Goal: Task Accomplishment & Management: Manage account settings

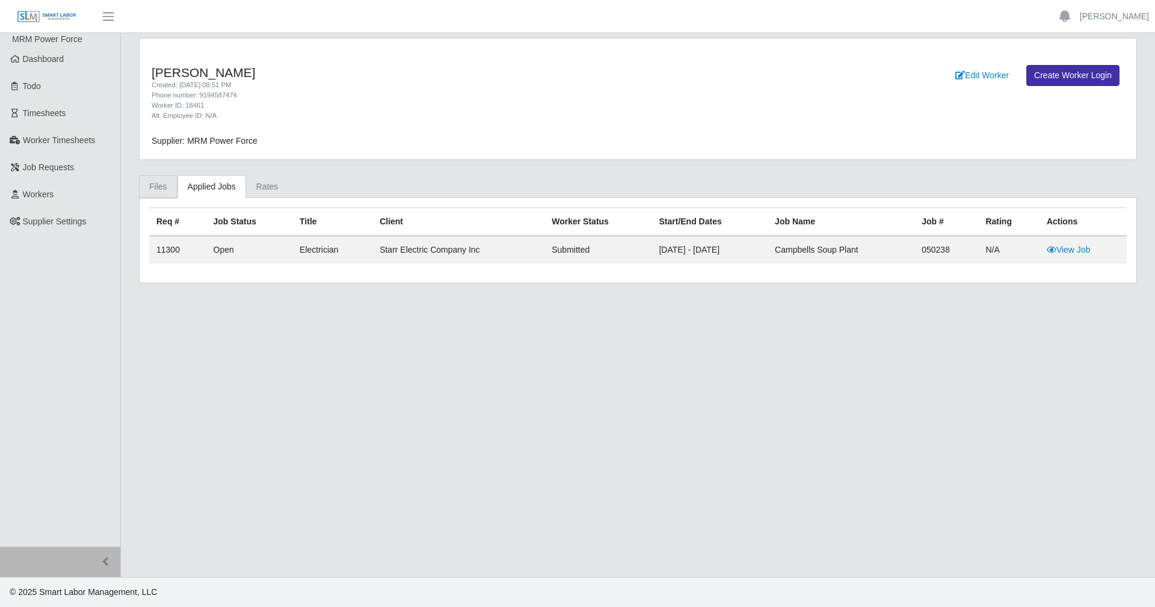
click at [141, 188] on link "Files" at bounding box center [158, 186] width 39 height 23
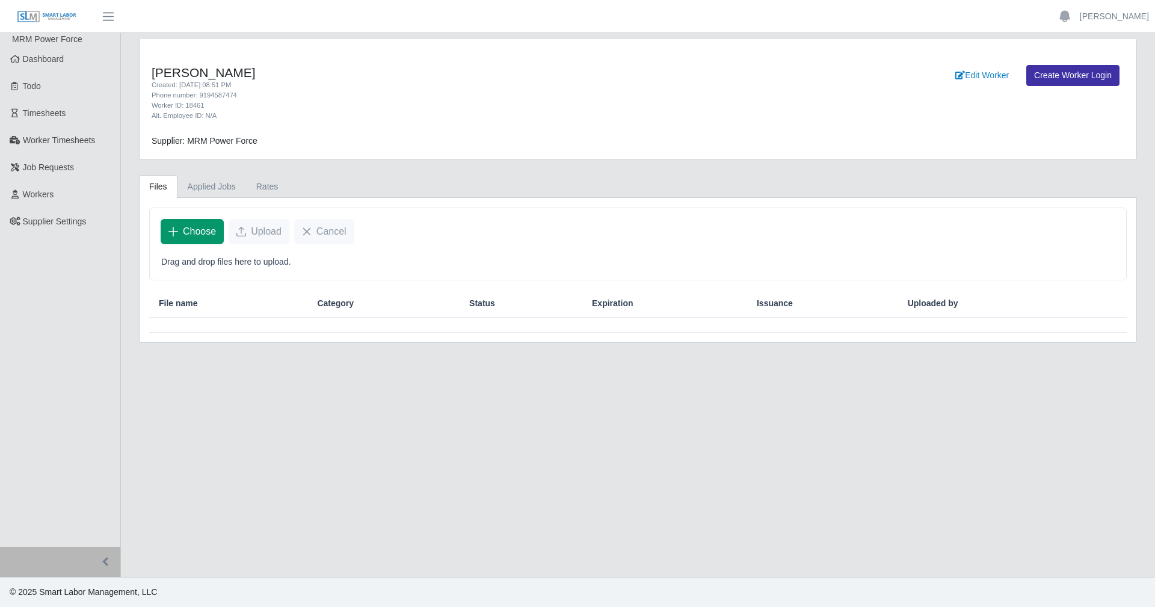
click at [201, 235] on span "Choose" at bounding box center [199, 231] width 33 height 14
click at [210, 237] on span "Choose" at bounding box center [199, 231] width 33 height 14
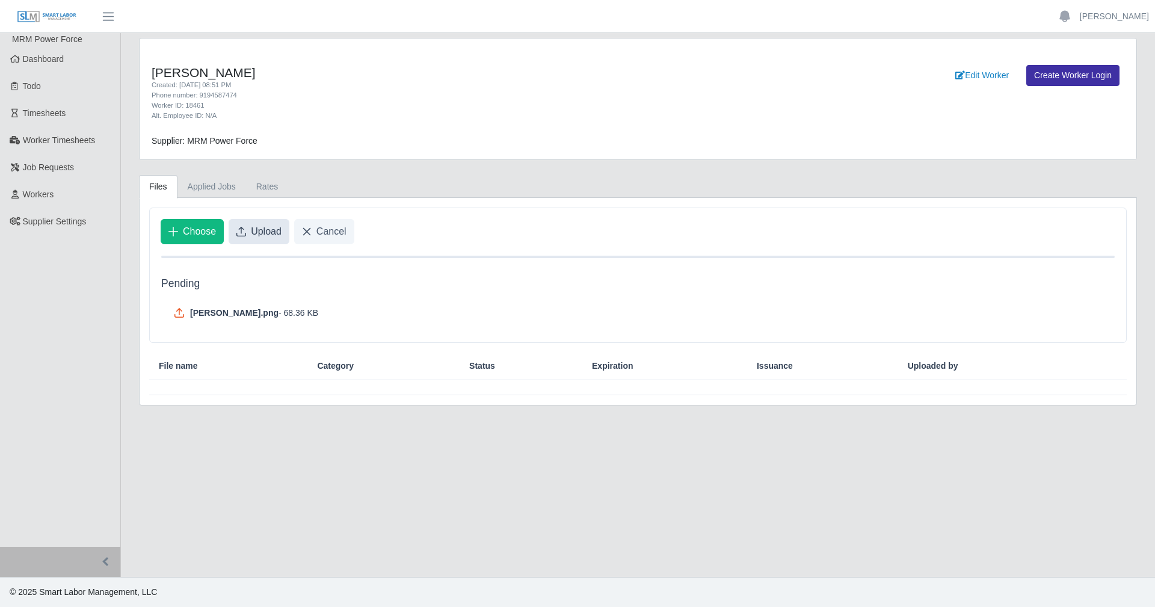
click at [268, 232] on span "Upload" at bounding box center [266, 231] width 31 height 14
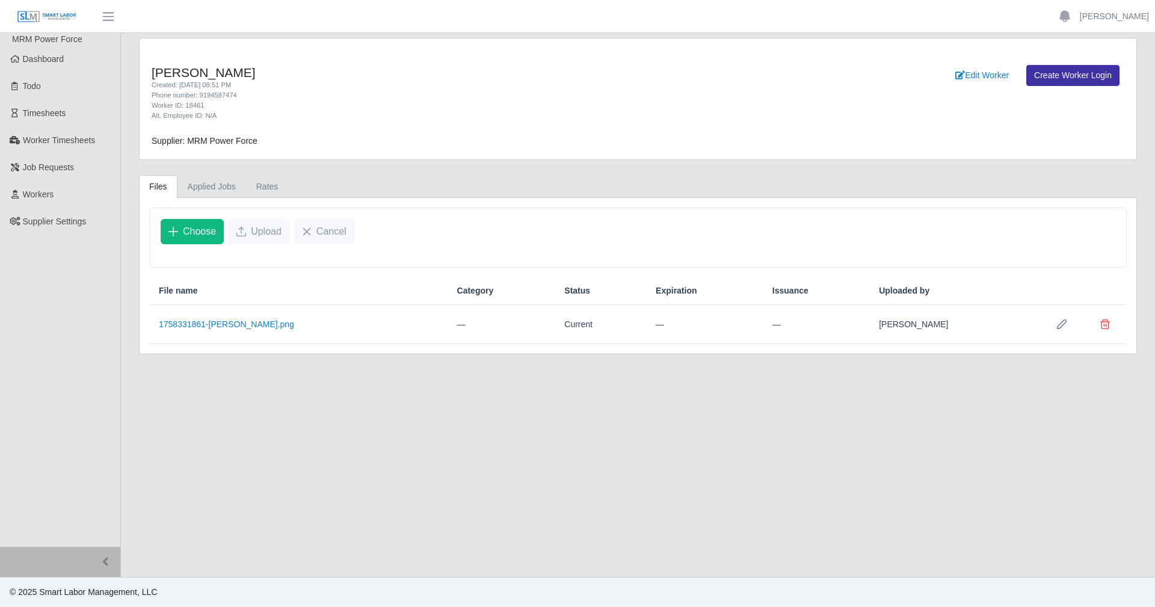
click at [1060, 321] on icon "Row Edit" at bounding box center [1062, 325] width 10 height 10
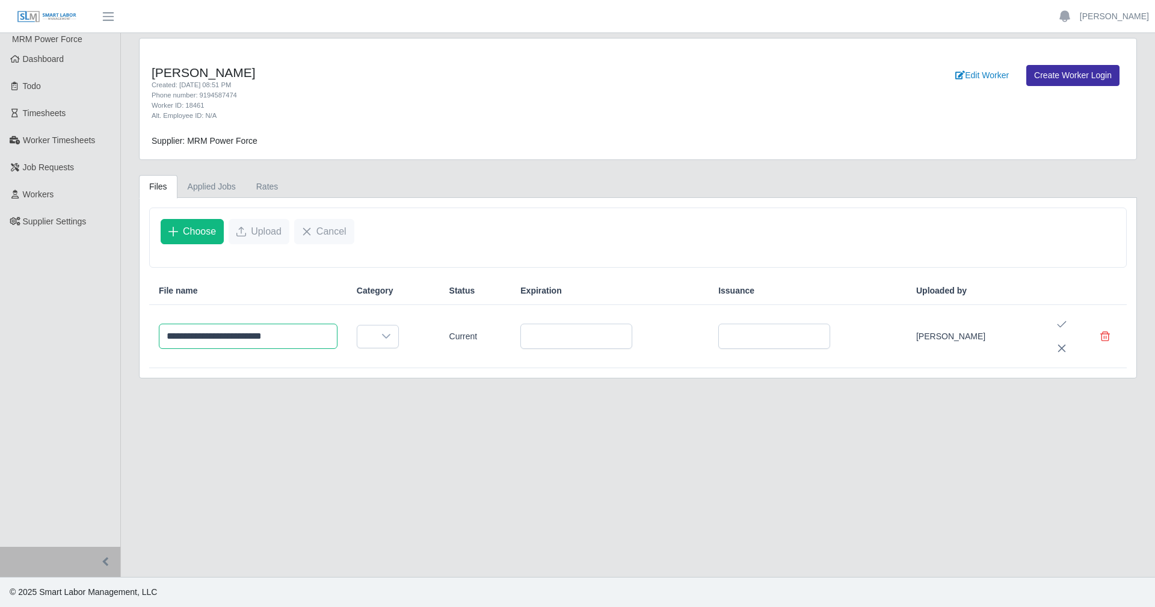
drag, startPoint x: 301, startPoint y: 339, endPoint x: -83, endPoint y: 305, distance: 386.0
click at [0, 305] on html "**********" at bounding box center [577, 303] width 1155 height 607
type input "**********"
click at [374, 346] on span at bounding box center [365, 337] width 17 height 22
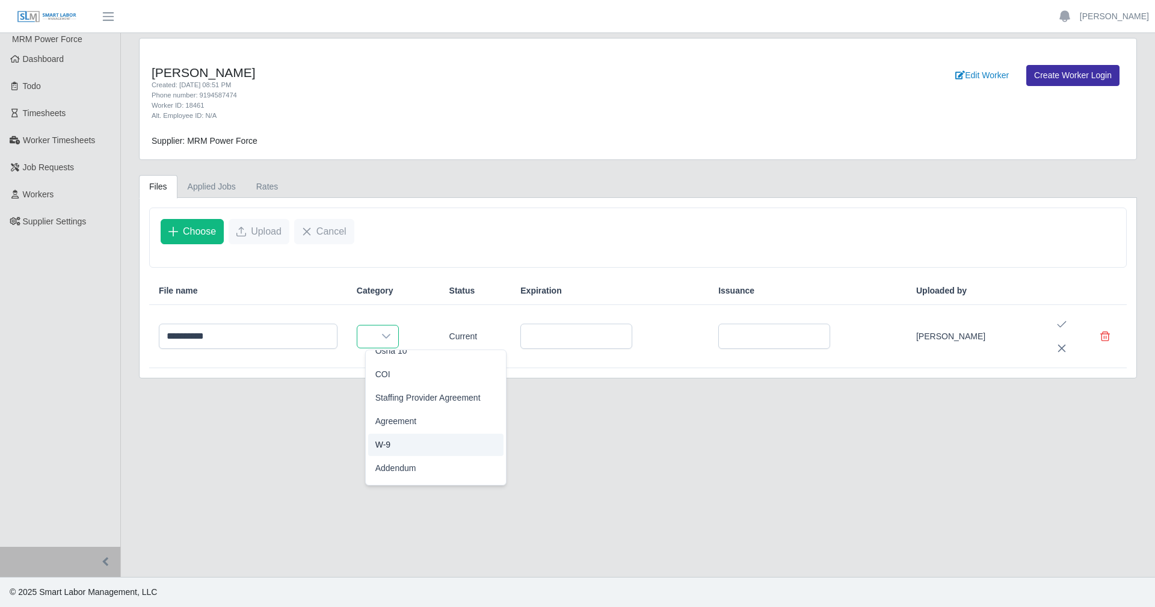
scroll to position [60, 0]
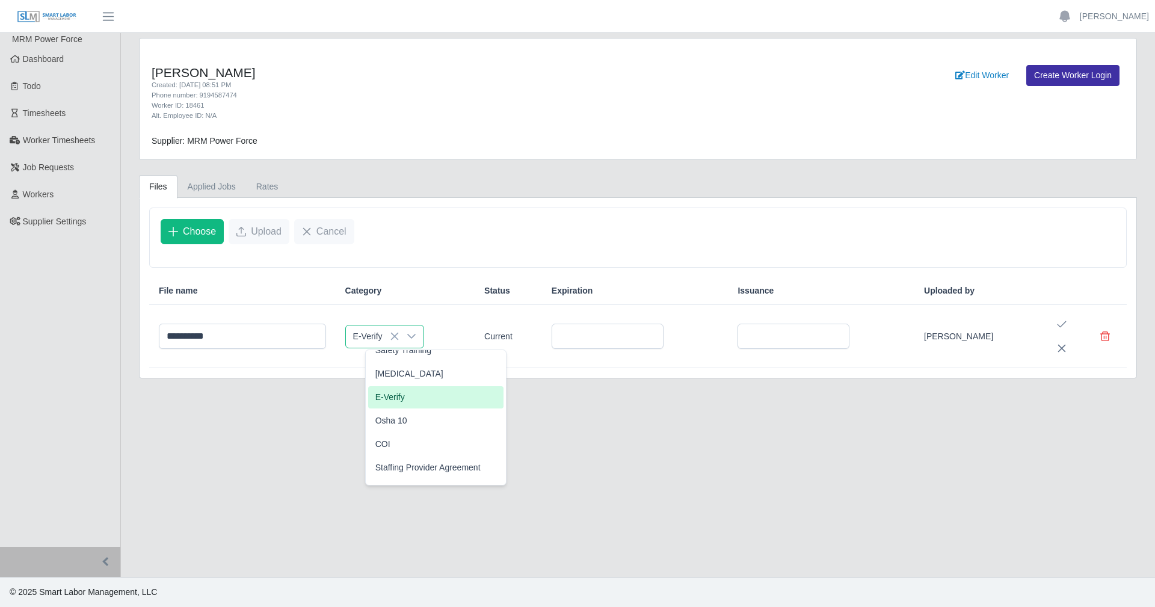
click at [396, 401] on span "E-Verify" at bounding box center [389, 397] width 29 height 13
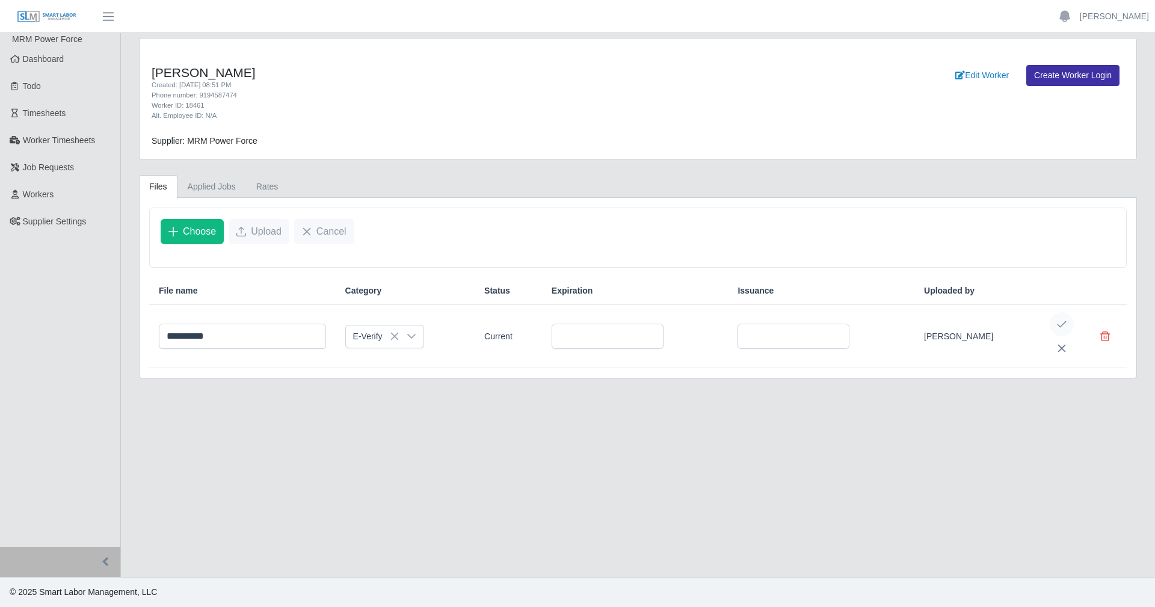
click at [1062, 323] on icon "Save Edit" at bounding box center [1062, 325] width 10 height 10
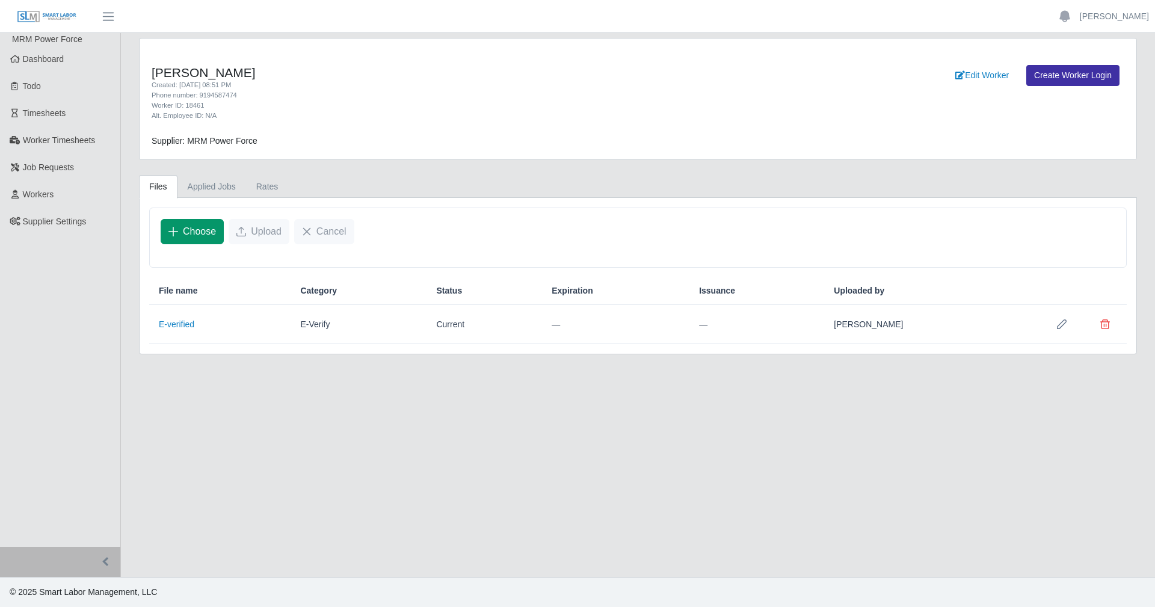
click at [197, 236] on span "Choose" at bounding box center [199, 231] width 33 height 14
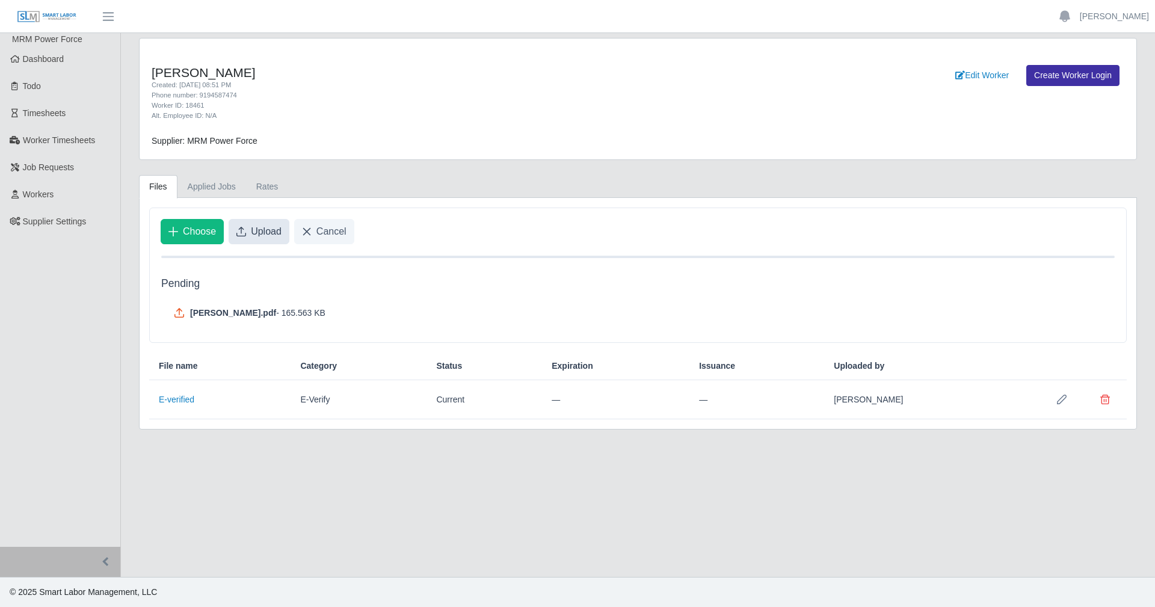
click at [262, 226] on span "Upload" at bounding box center [266, 231] width 31 height 14
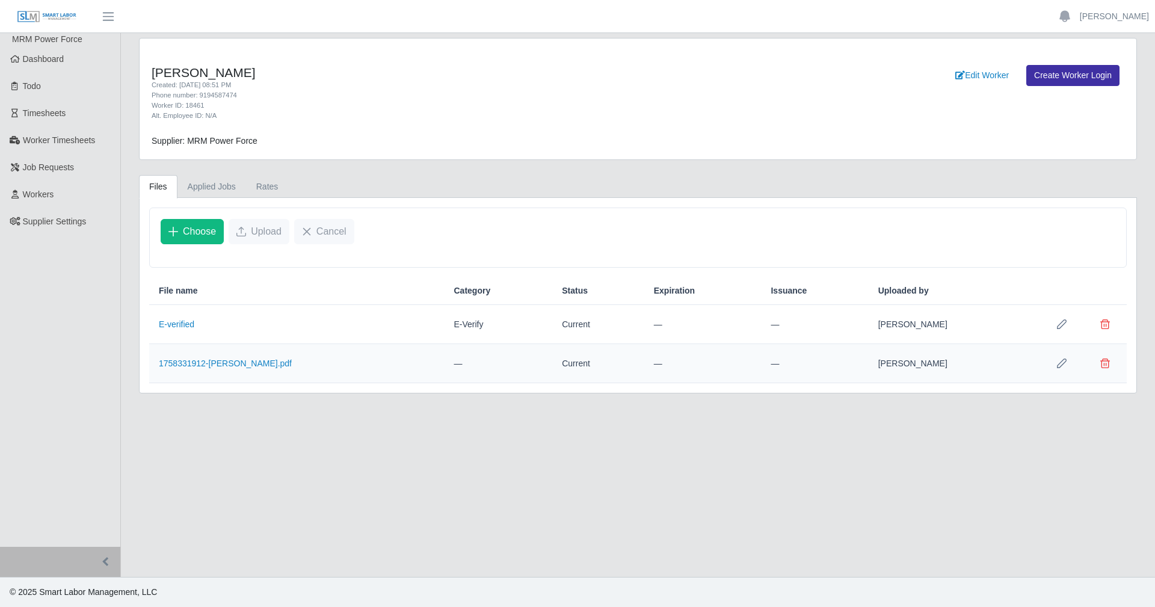
click at [1060, 362] on icon "Row Edit" at bounding box center [1062, 364] width 10 height 10
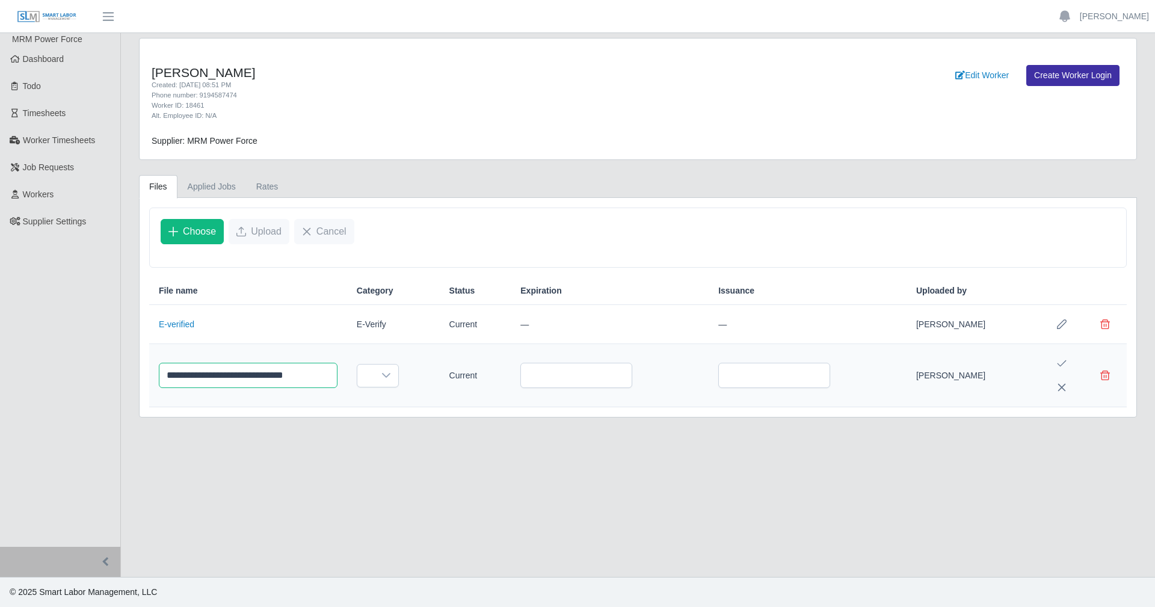
drag, startPoint x: 271, startPoint y: 375, endPoint x: 185, endPoint y: 374, distance: 86.7
click at [185, 374] on input "**********" at bounding box center [248, 375] width 179 height 25
drag, startPoint x: 314, startPoint y: 378, endPoint x: -35, endPoint y: 386, distance: 349.1
click at [0, 386] on html "**********" at bounding box center [577, 303] width 1155 height 607
type input "*****"
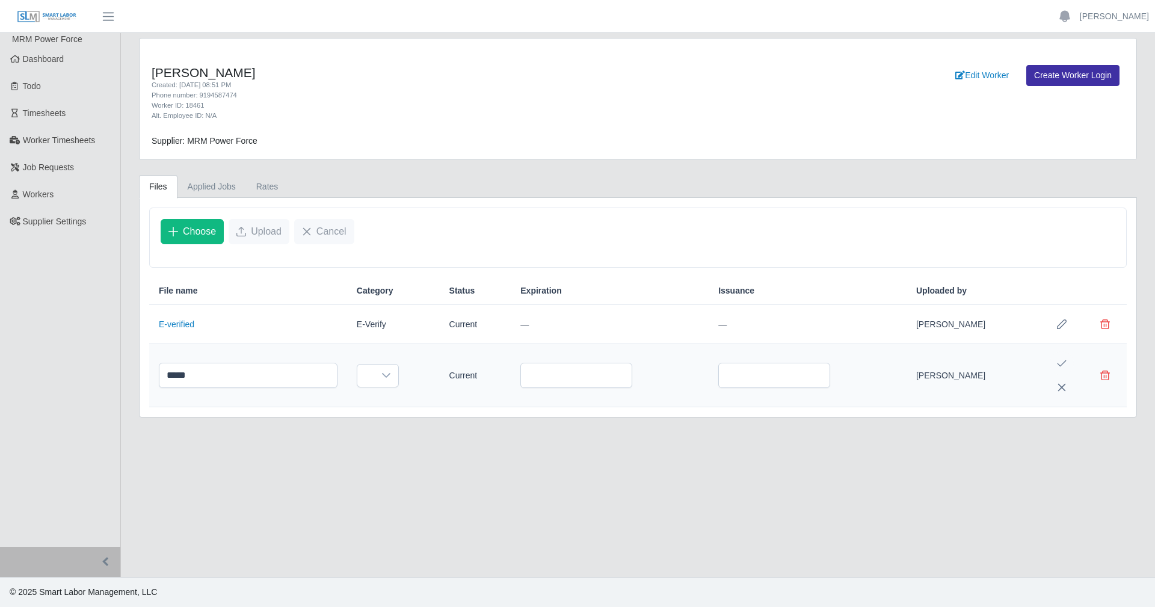
click at [1052, 359] on button "Save Edit" at bounding box center [1062, 363] width 24 height 24
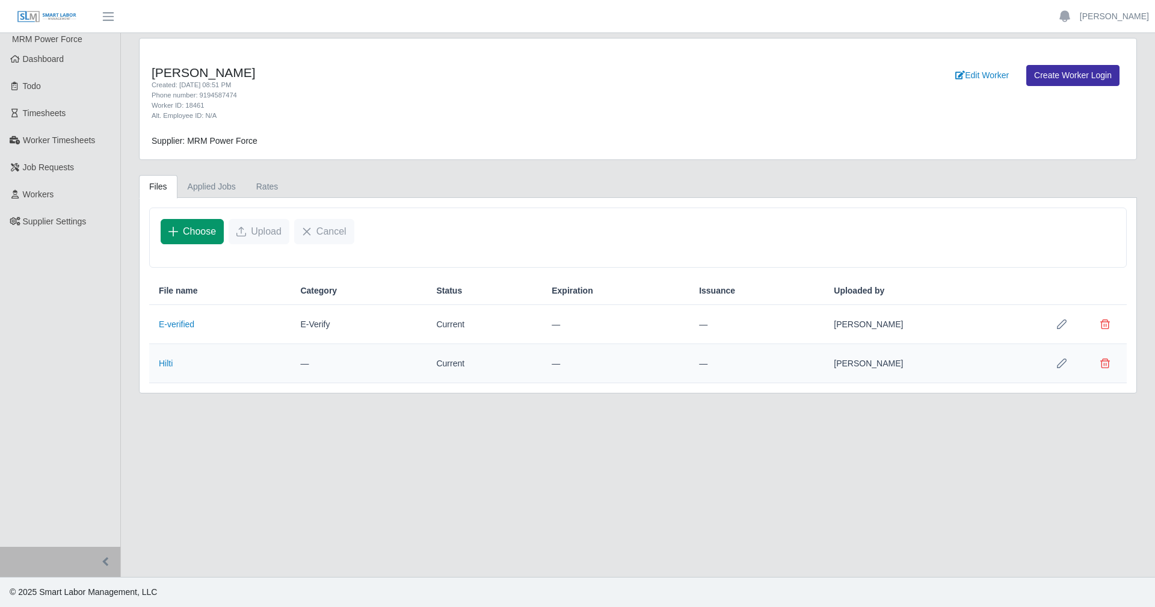
click at [201, 236] on span "Choose" at bounding box center [199, 231] width 33 height 14
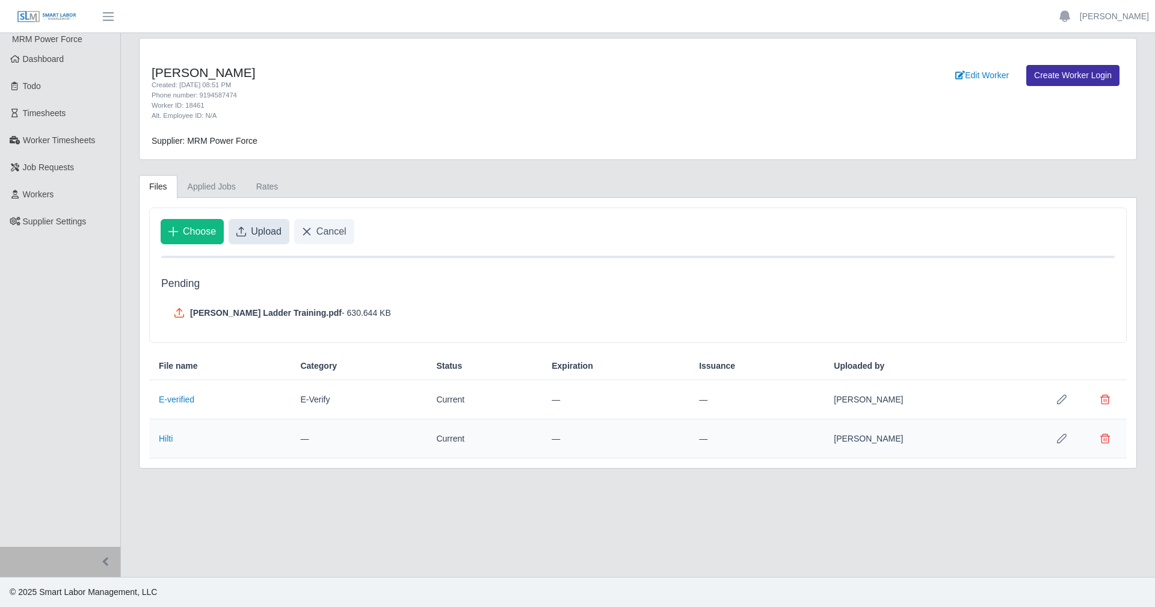
click at [261, 234] on span "Upload" at bounding box center [266, 231] width 31 height 14
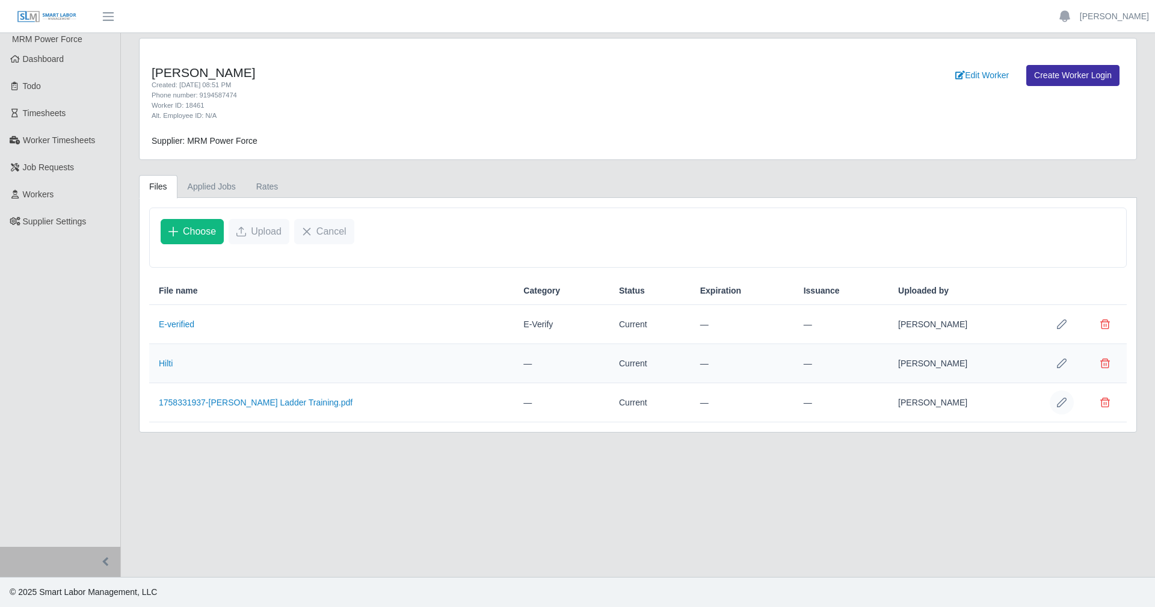
click at [1056, 406] on button "Row Edit" at bounding box center [1062, 403] width 24 height 24
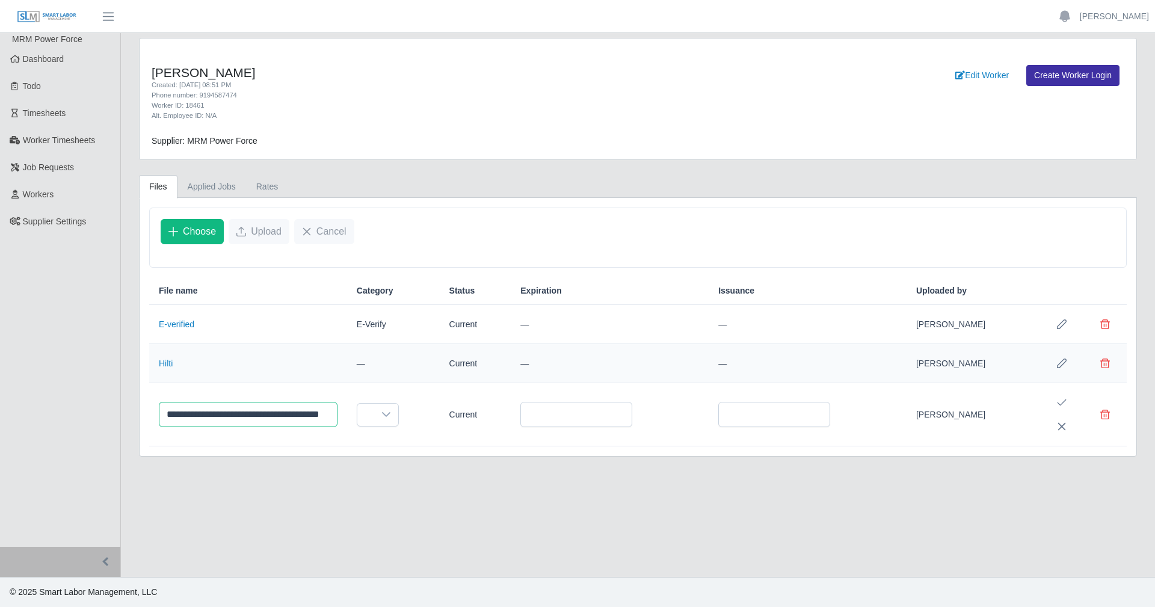
drag, startPoint x: 223, startPoint y: 415, endPoint x: -194, endPoint y: 412, distance: 416.4
click at [0, 412] on html "**********" at bounding box center [577, 303] width 1155 height 607
type input "**********"
click at [1057, 400] on icon "Save Edit" at bounding box center [1062, 403] width 10 height 10
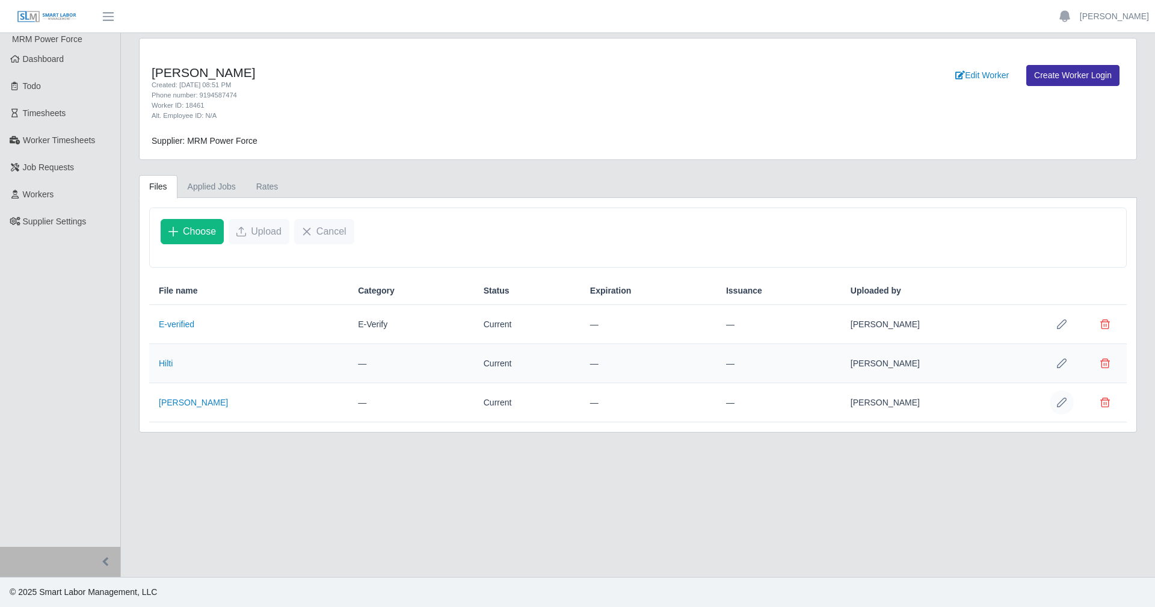
click at [1057, 407] on icon "Row Edit" at bounding box center [1062, 403] width 10 height 10
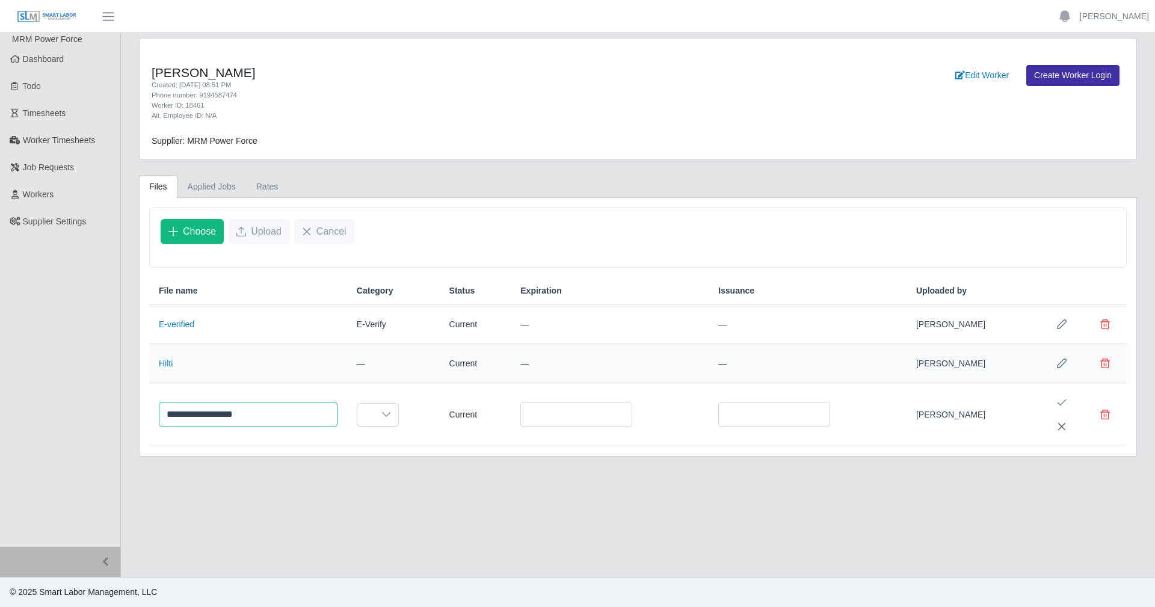
drag, startPoint x: 212, startPoint y: 415, endPoint x: -76, endPoint y: 381, distance: 290.2
click at [0, 381] on html "**********" at bounding box center [577, 303] width 1155 height 607
type input "******"
click at [1058, 401] on icon "Save Edit" at bounding box center [1062, 403] width 10 height 10
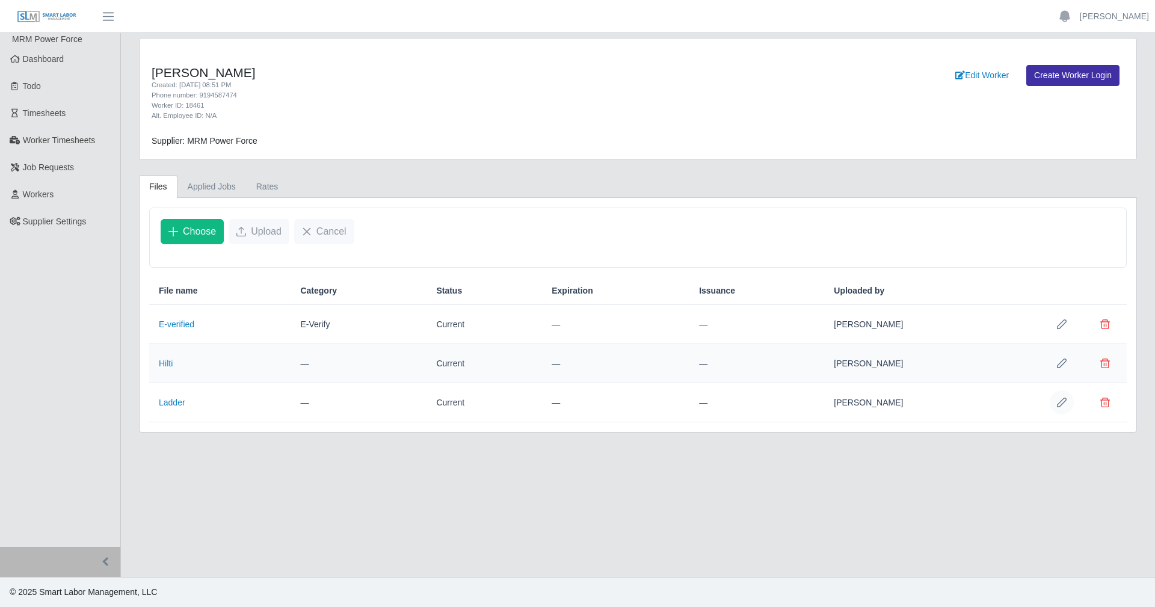
click at [1060, 411] on button "Row Edit" at bounding box center [1062, 403] width 24 height 24
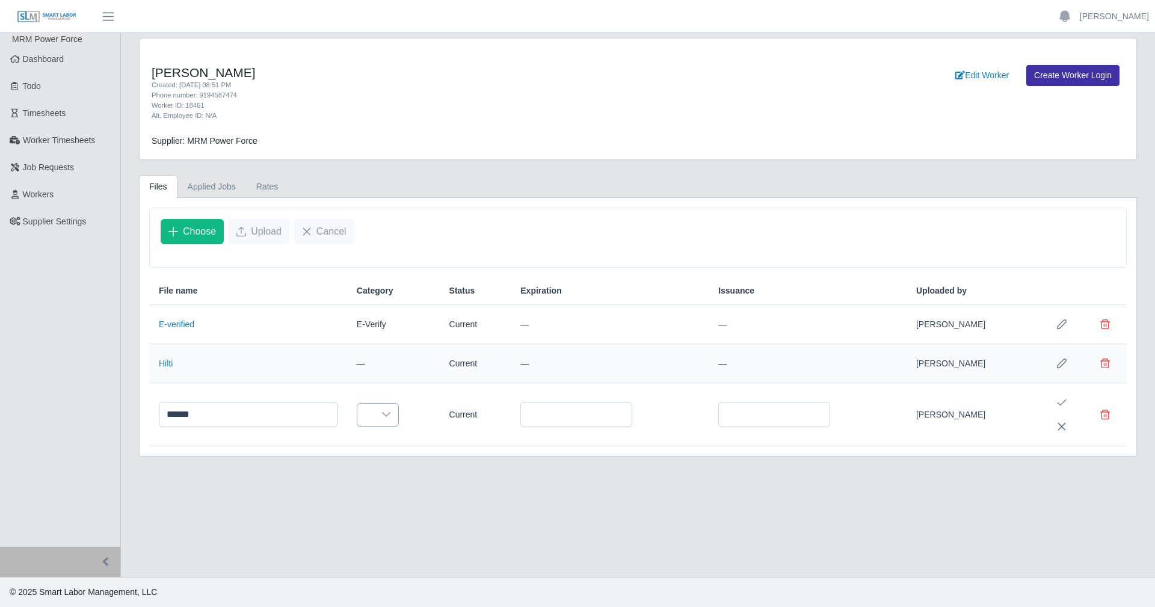
click at [398, 416] on div at bounding box center [386, 415] width 24 height 22
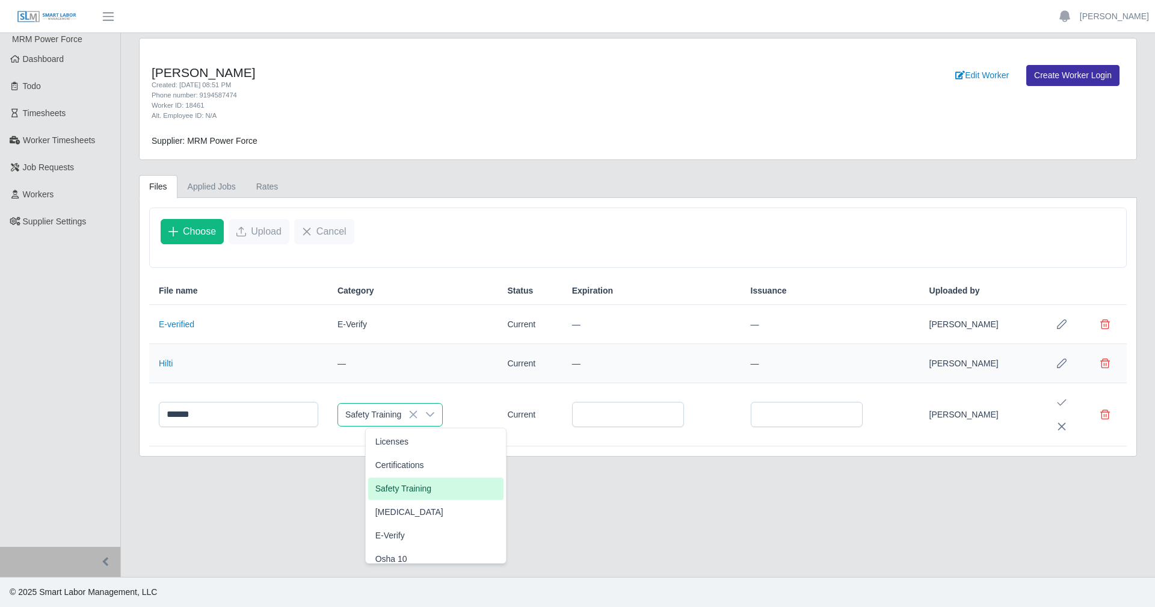
click at [411, 487] on span "Safety Training" at bounding box center [403, 489] width 56 height 13
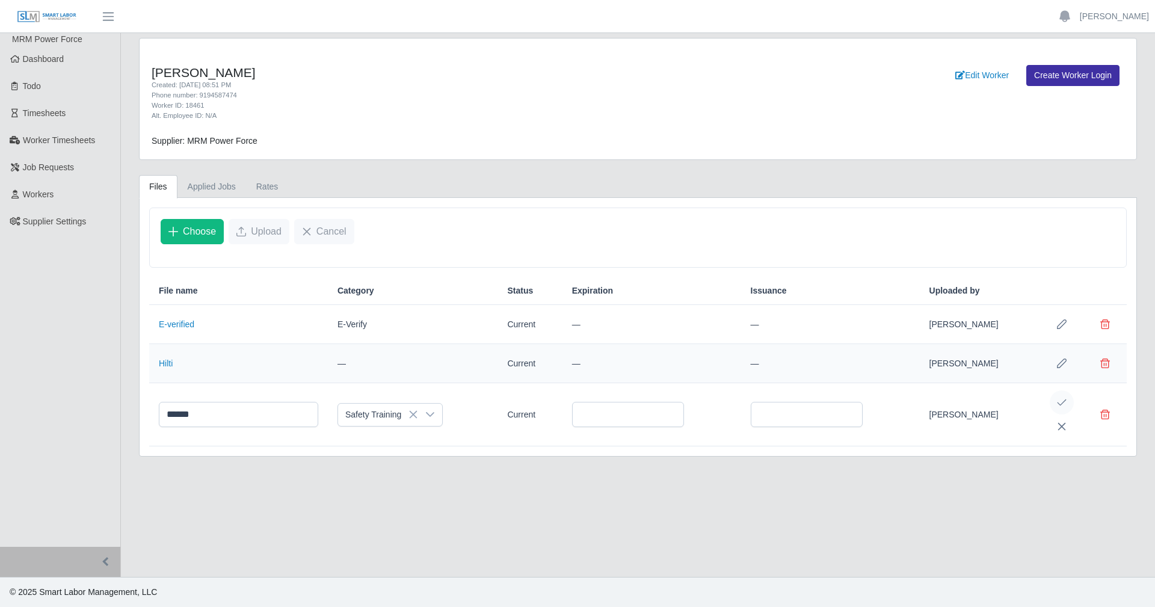
click at [1060, 406] on icon "Save Edit" at bounding box center [1062, 403] width 9 height 7
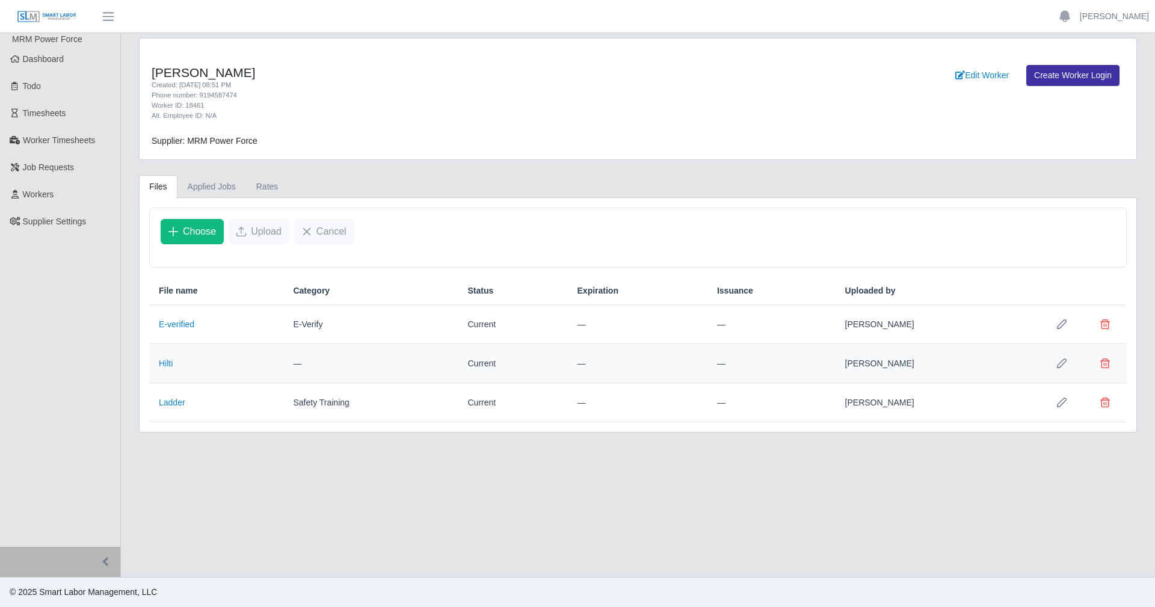
click at [1060, 365] on icon "Row Edit" at bounding box center [1062, 364] width 10 height 10
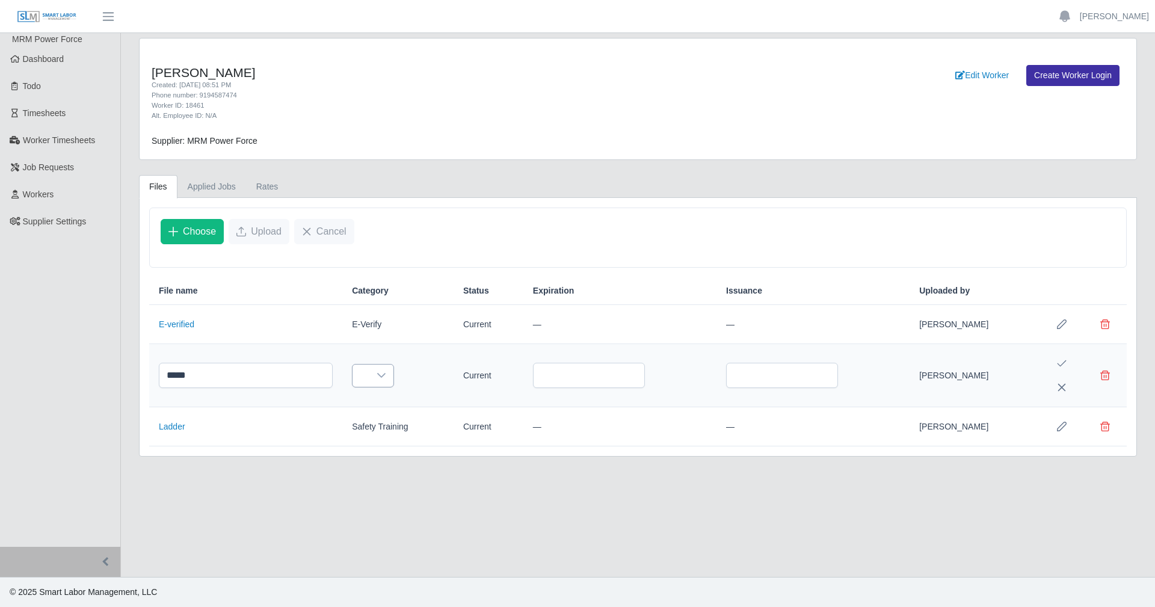
click at [386, 375] on icon at bounding box center [381, 375] width 8 height 5
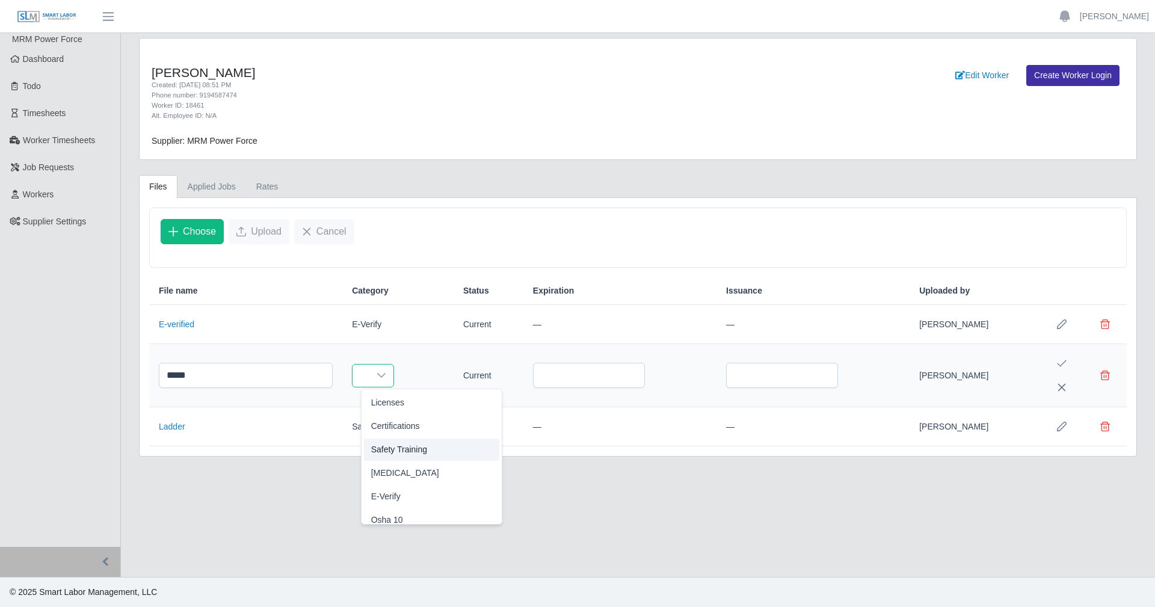
click at [404, 455] on span "Safety Training" at bounding box center [399, 449] width 56 height 13
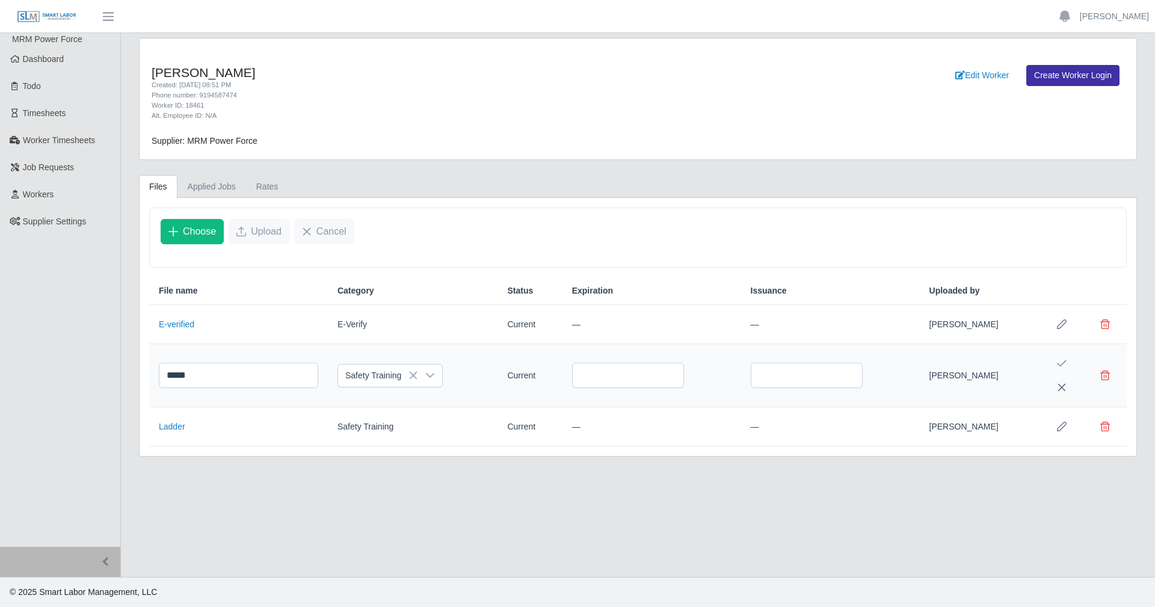
click at [1057, 360] on button "Save Edit" at bounding box center [1062, 363] width 24 height 24
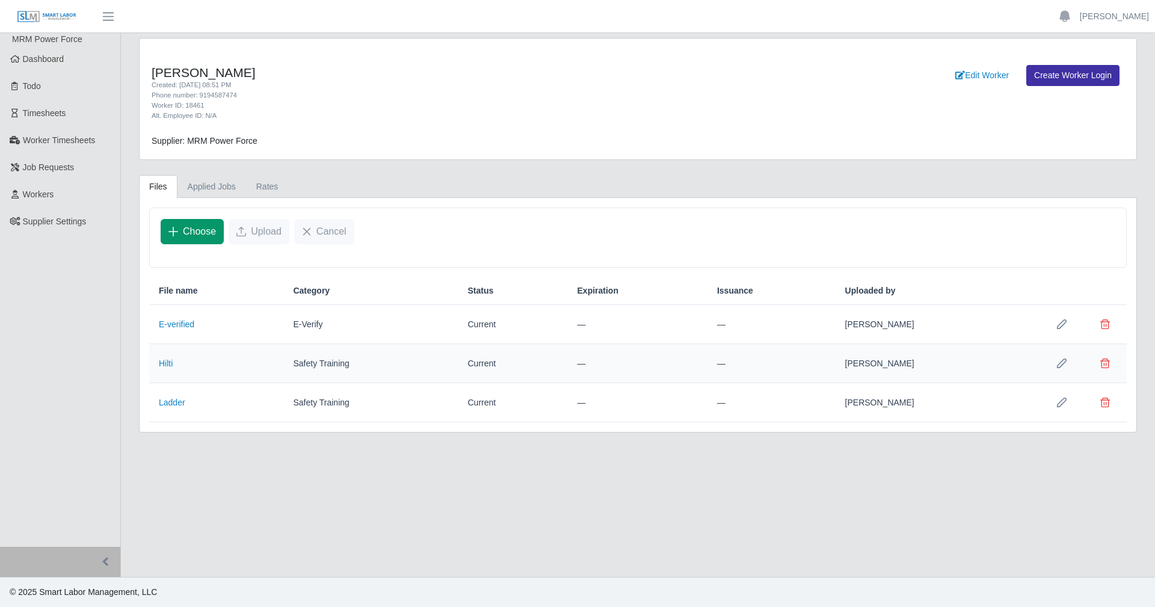
click at [208, 230] on span "Choose" at bounding box center [199, 231] width 33 height 14
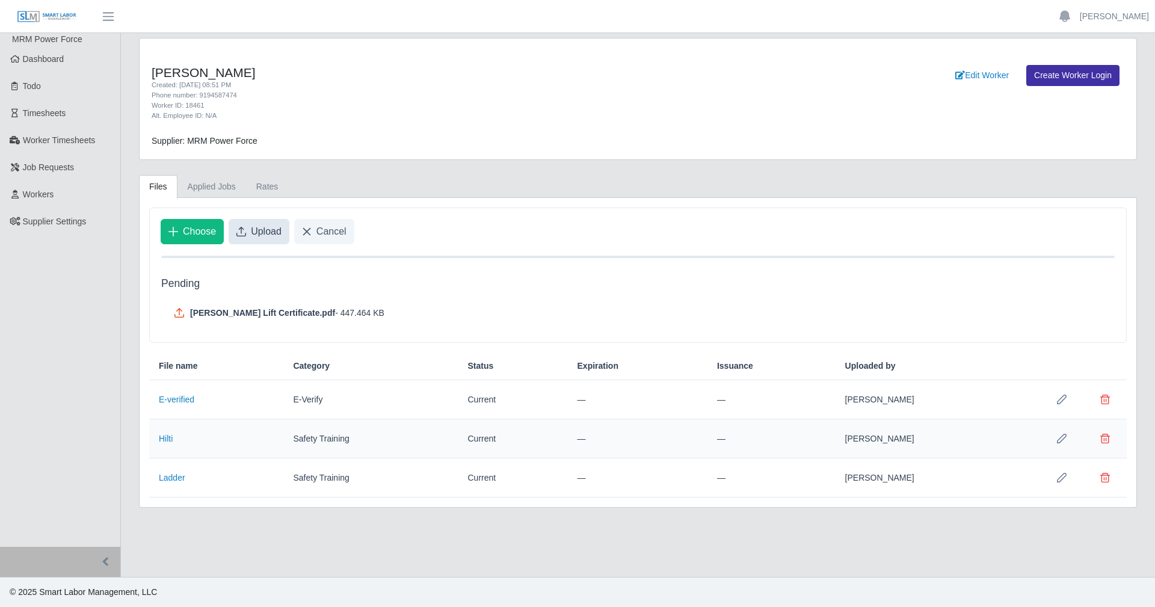
click at [258, 223] on button "Upload" at bounding box center [259, 231] width 61 height 25
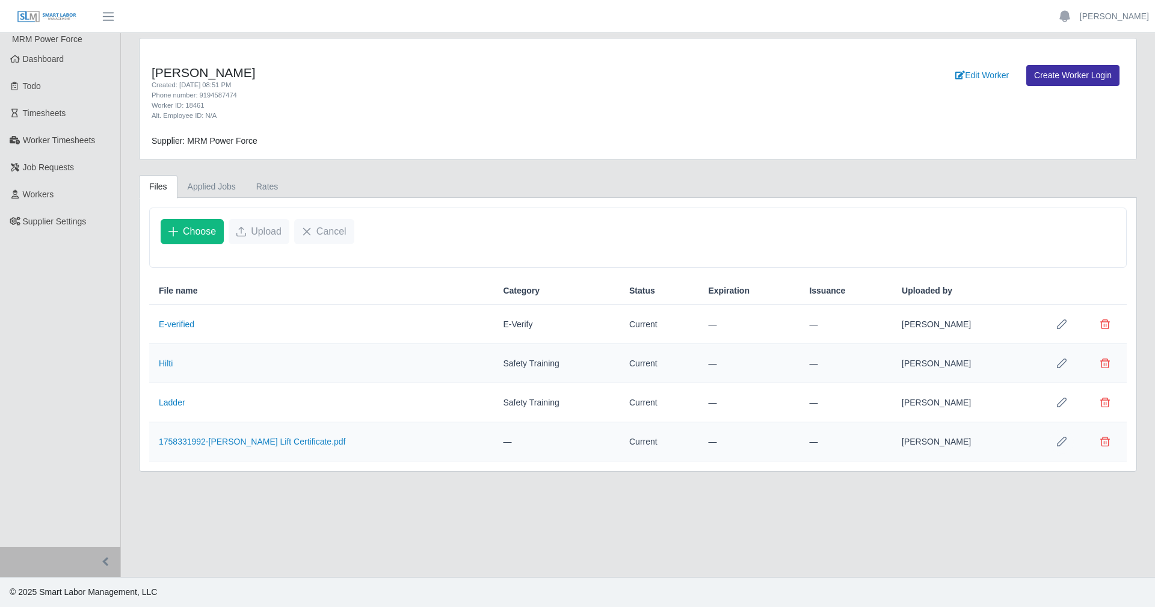
click at [1058, 445] on icon "Row Edit" at bounding box center [1062, 442] width 10 height 10
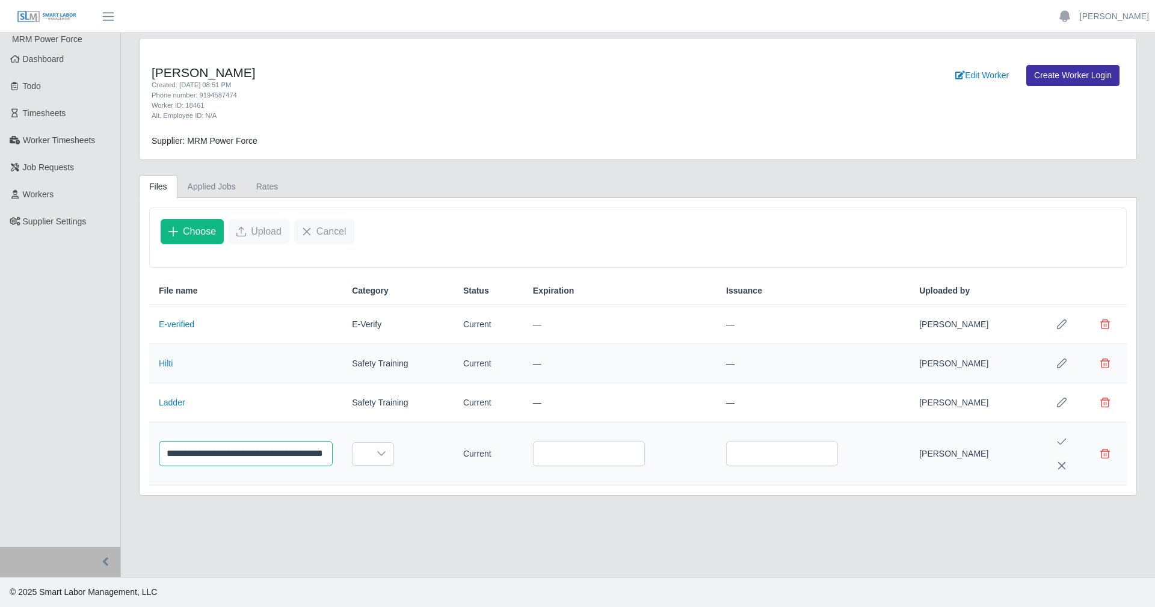
drag, startPoint x: 270, startPoint y: 454, endPoint x: 122, endPoint y: 451, distance: 148.7
click at [123, 451] on div "**********" at bounding box center [638, 267] width 1034 height 458
drag, startPoint x: 257, startPoint y: 462, endPoint x: 230, endPoint y: 457, distance: 27.0
click at [230, 457] on input "**********" at bounding box center [246, 453] width 174 height 25
type input "**********"
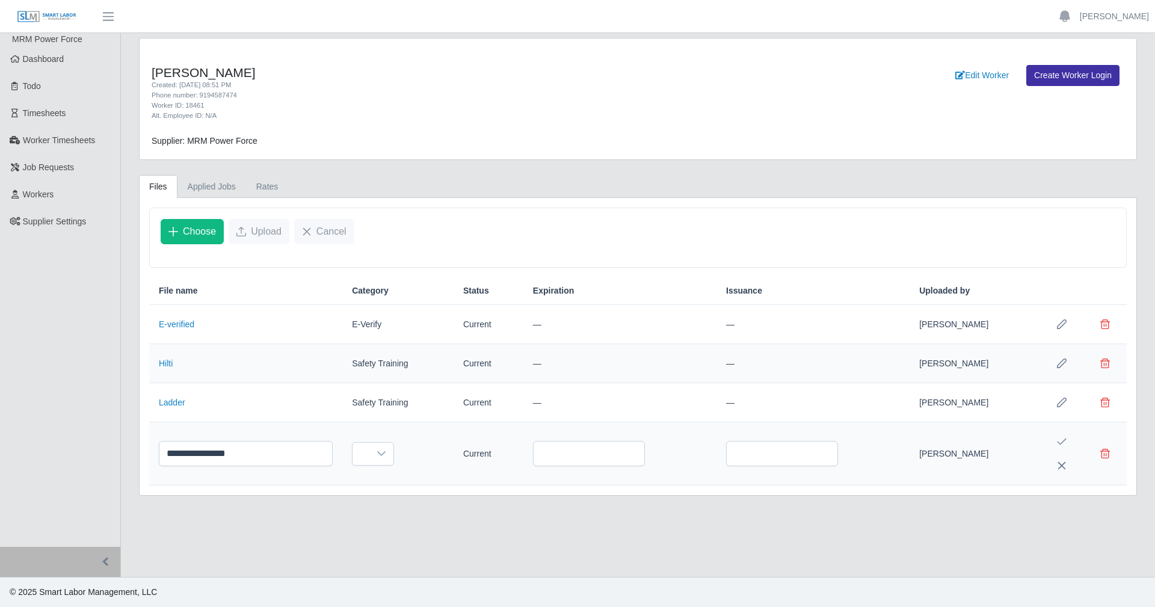
click at [1066, 437] on button "Save Edit" at bounding box center [1062, 442] width 24 height 24
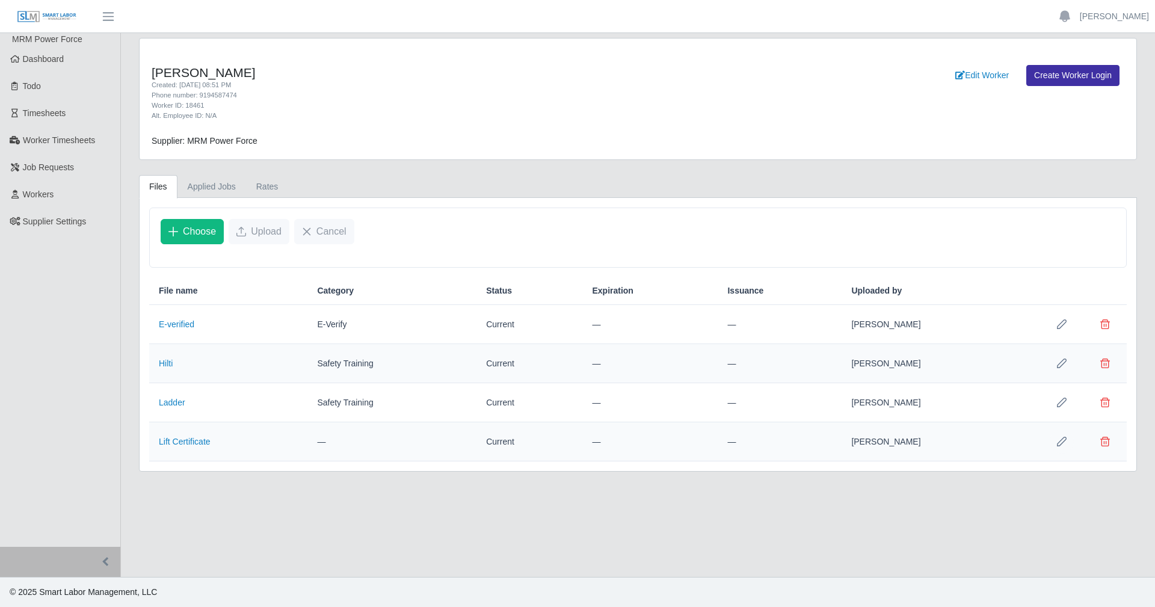
click at [1053, 442] on button "Row Edit" at bounding box center [1062, 442] width 24 height 24
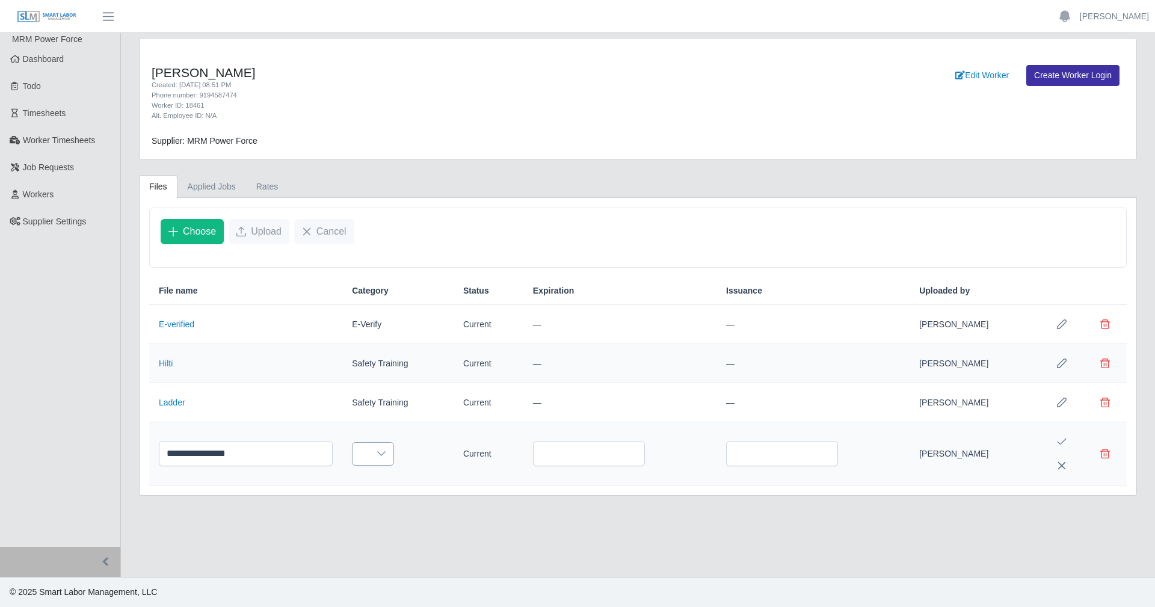
click at [387, 446] on div at bounding box center [381, 454] width 24 height 22
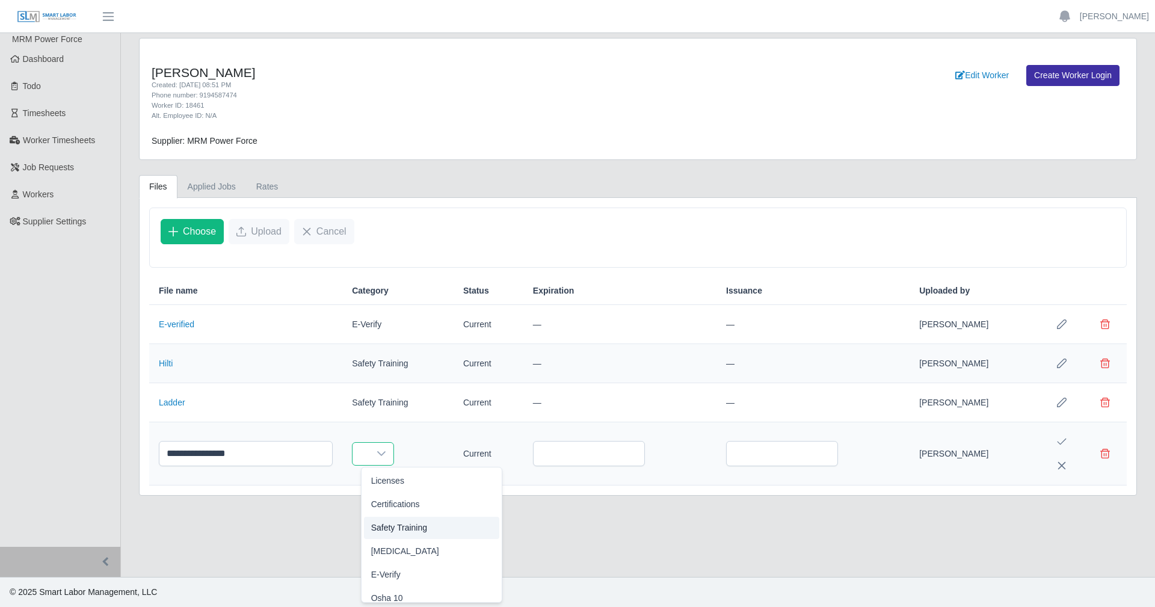
click at [430, 523] on li "Safety Training" at bounding box center [432, 528] width 136 height 22
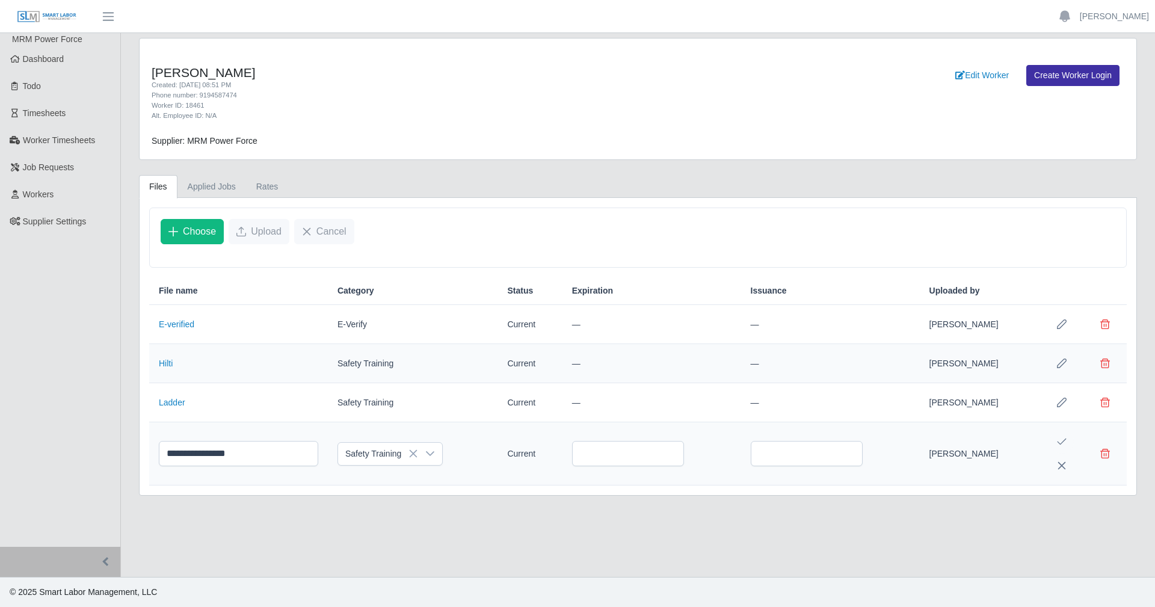
click at [1067, 440] on button "Save Edit" at bounding box center [1062, 442] width 24 height 24
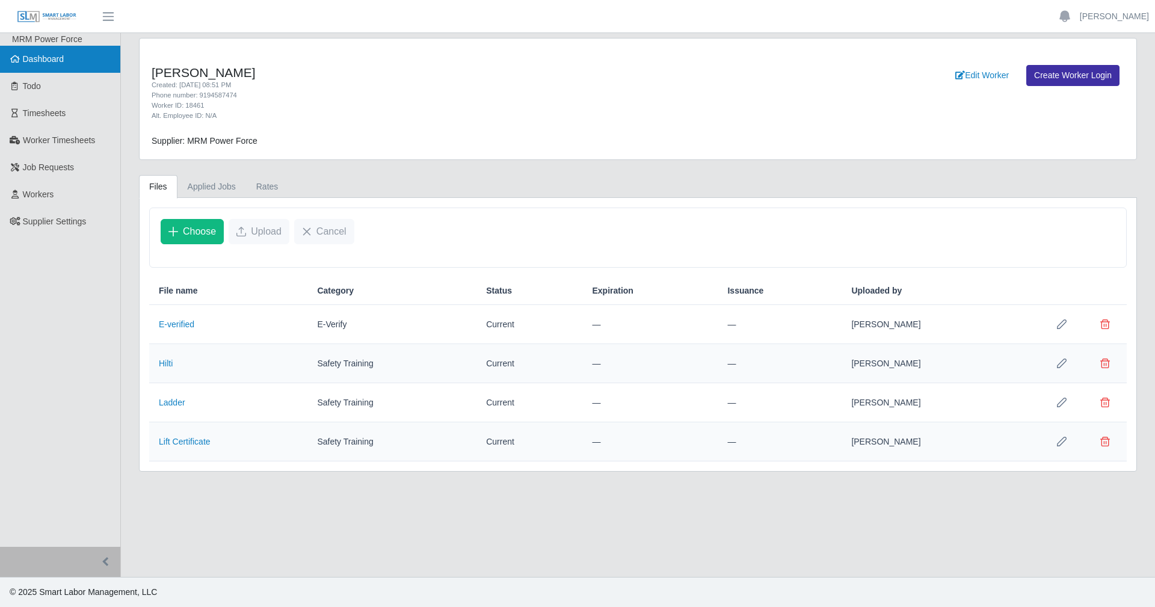
click at [51, 66] on link "Dashboard" at bounding box center [60, 59] width 120 height 27
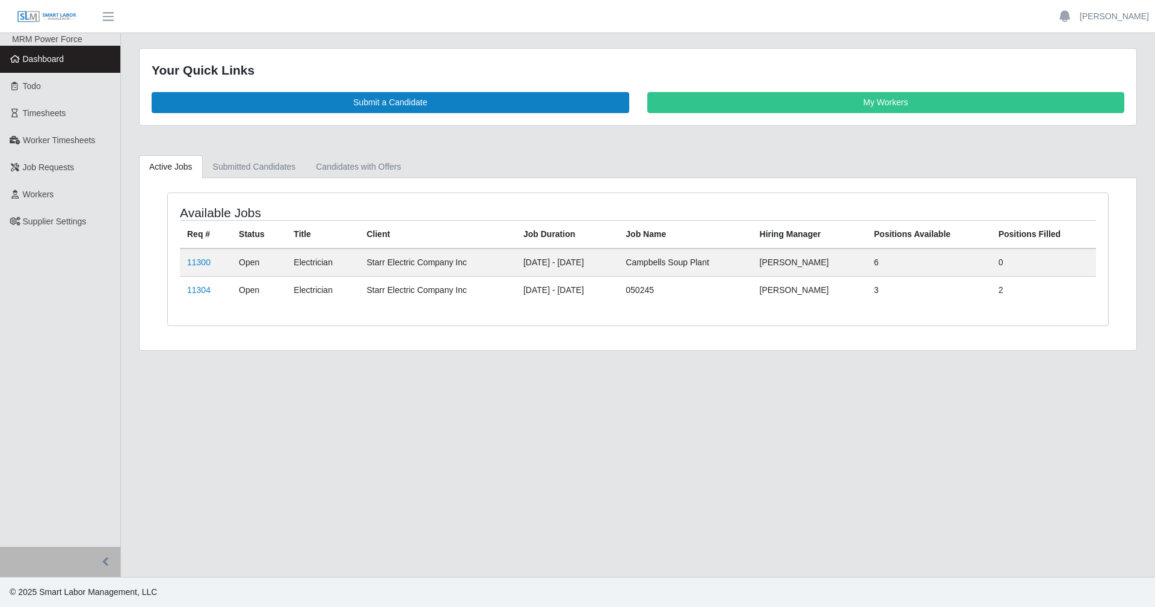
click at [277, 181] on div "Available Jobs Req # Status Title Client Job Duration Job Name Hiring Manager P…" at bounding box center [638, 264] width 997 height 172
click at [285, 173] on link "Submitted Candidates" at bounding box center [254, 166] width 103 height 23
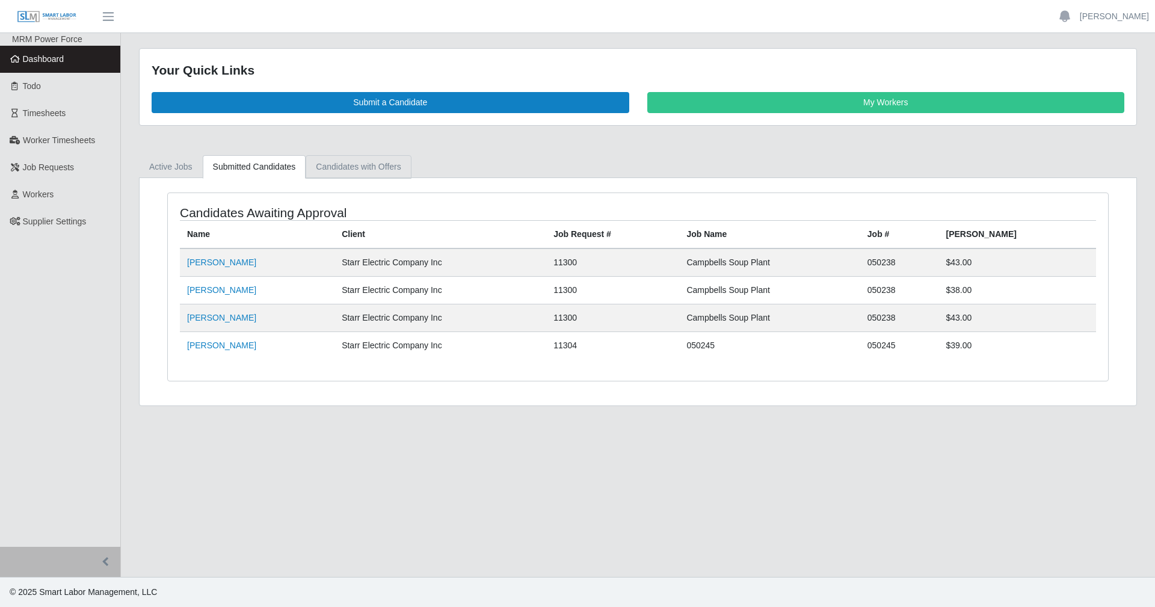
click at [361, 168] on link "Candidates with Offers" at bounding box center [358, 166] width 105 height 23
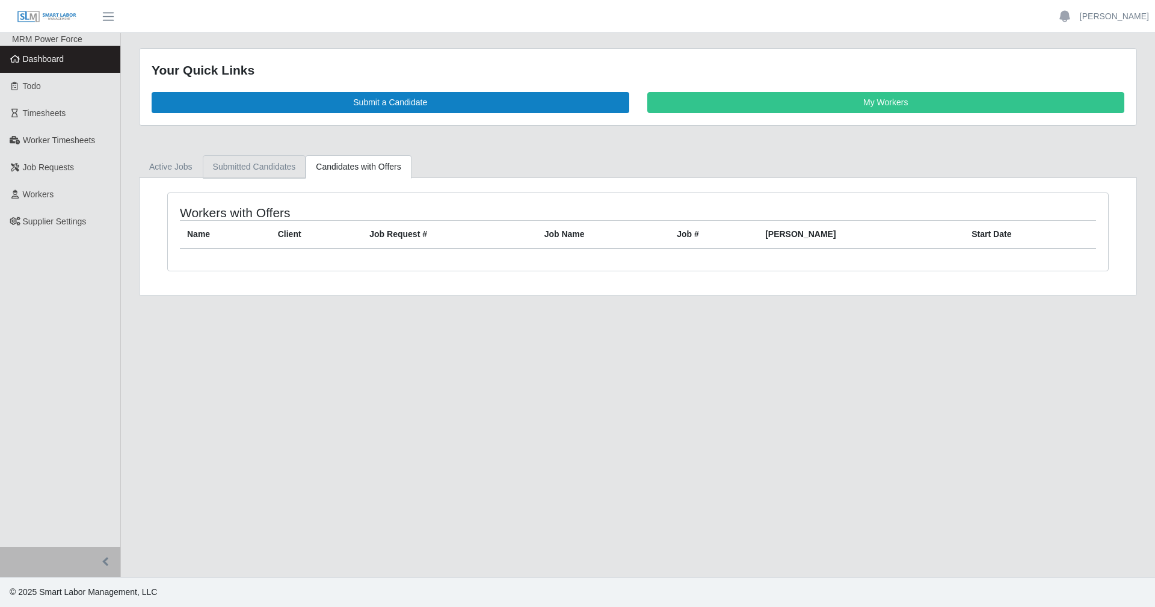
click at [221, 173] on link "Submitted Candidates" at bounding box center [254, 166] width 103 height 23
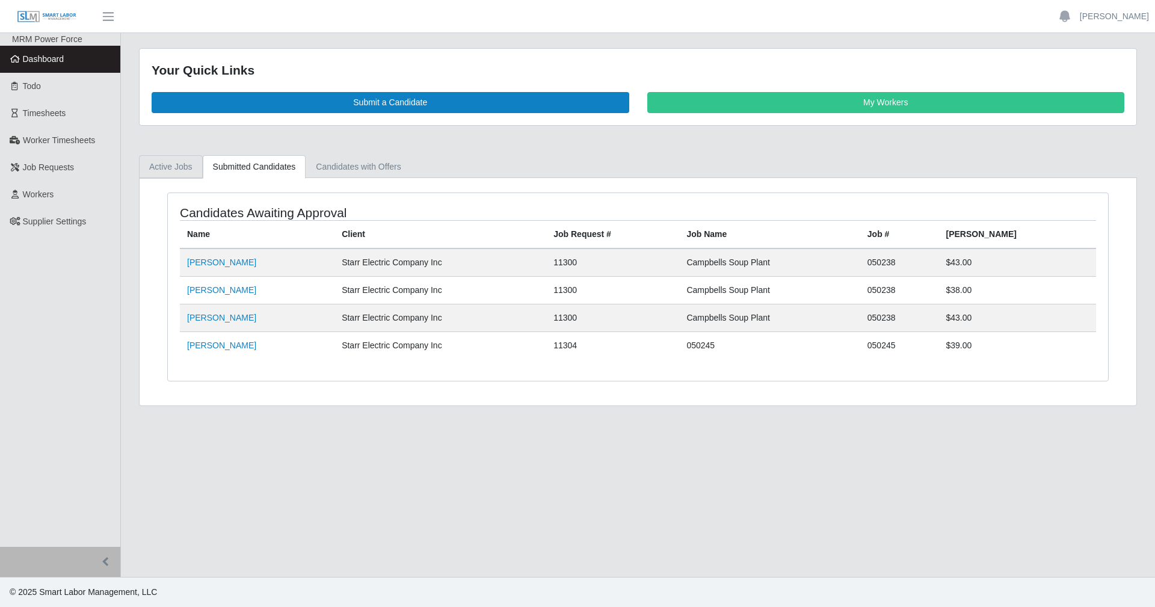
click at [181, 173] on link "Active Jobs" at bounding box center [171, 166] width 64 height 23
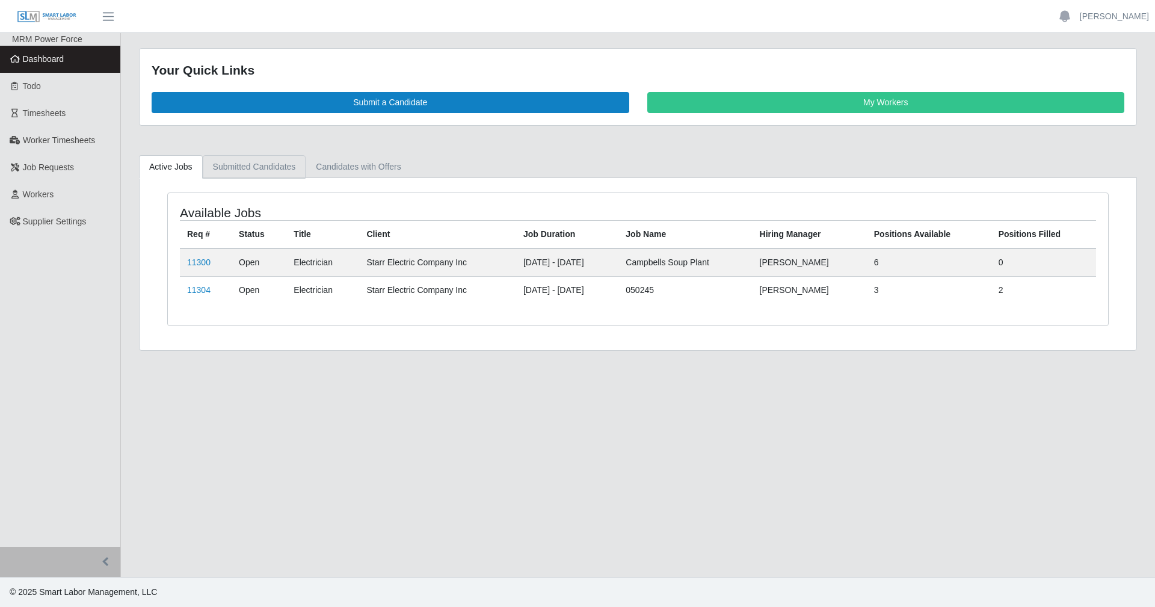
click at [212, 171] on link "Submitted Candidates" at bounding box center [254, 166] width 103 height 23
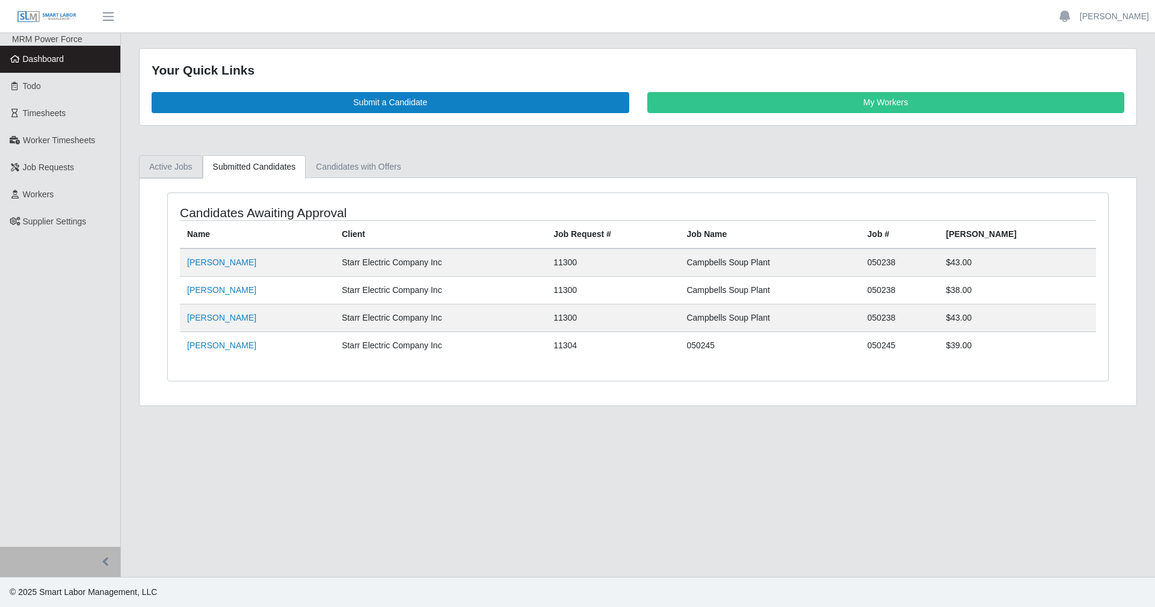
click at [179, 166] on link "Active Jobs" at bounding box center [171, 166] width 64 height 23
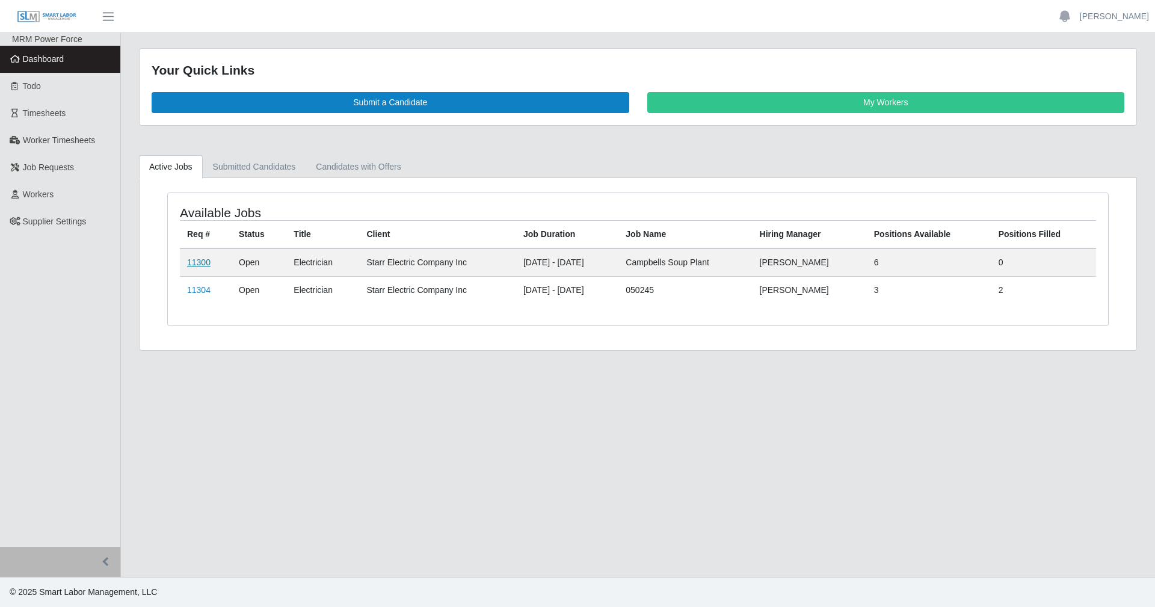
click at [209, 259] on link "11300" at bounding box center [198, 263] width 23 height 10
click at [190, 288] on link "11304" at bounding box center [198, 290] width 23 height 10
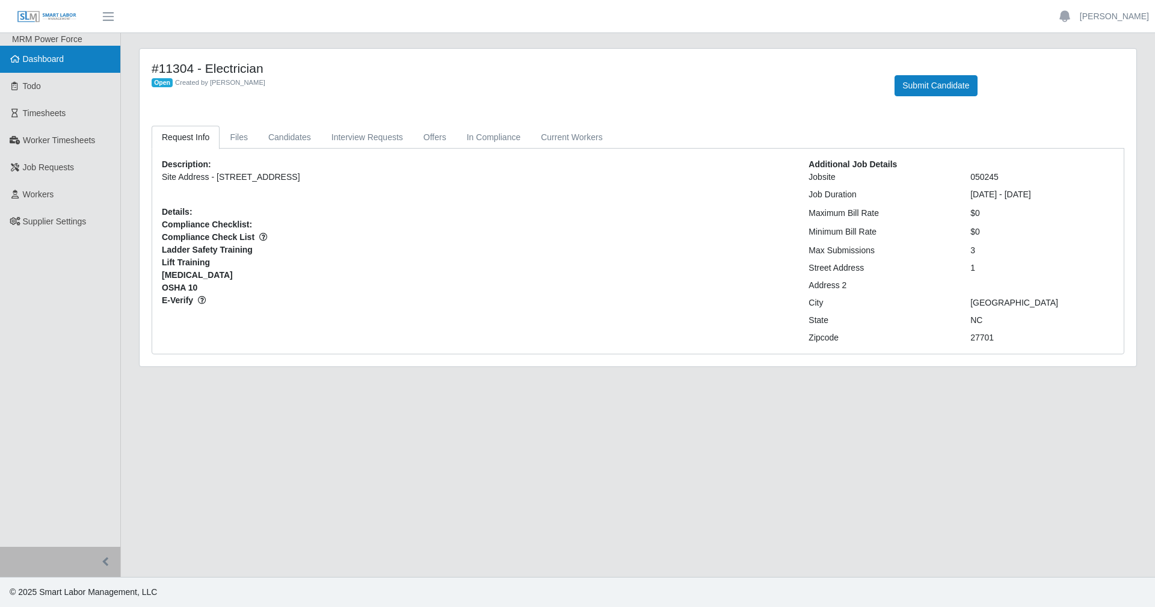
click at [51, 57] on span "Dashboard" at bounding box center [44, 59] width 42 height 10
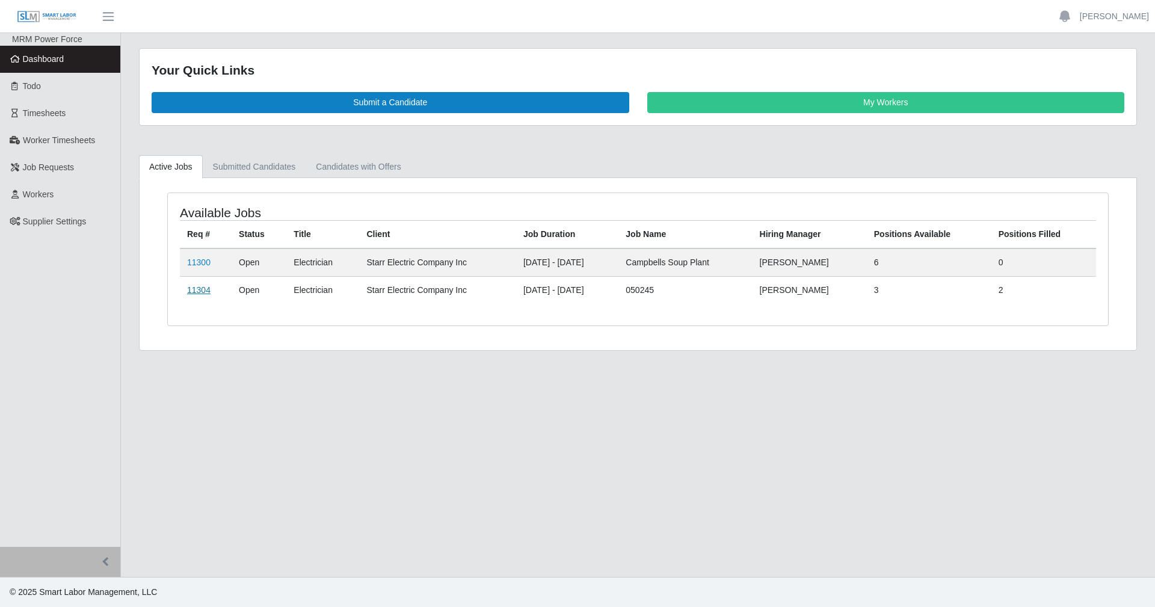
click at [188, 291] on link "11304" at bounding box center [198, 290] width 23 height 10
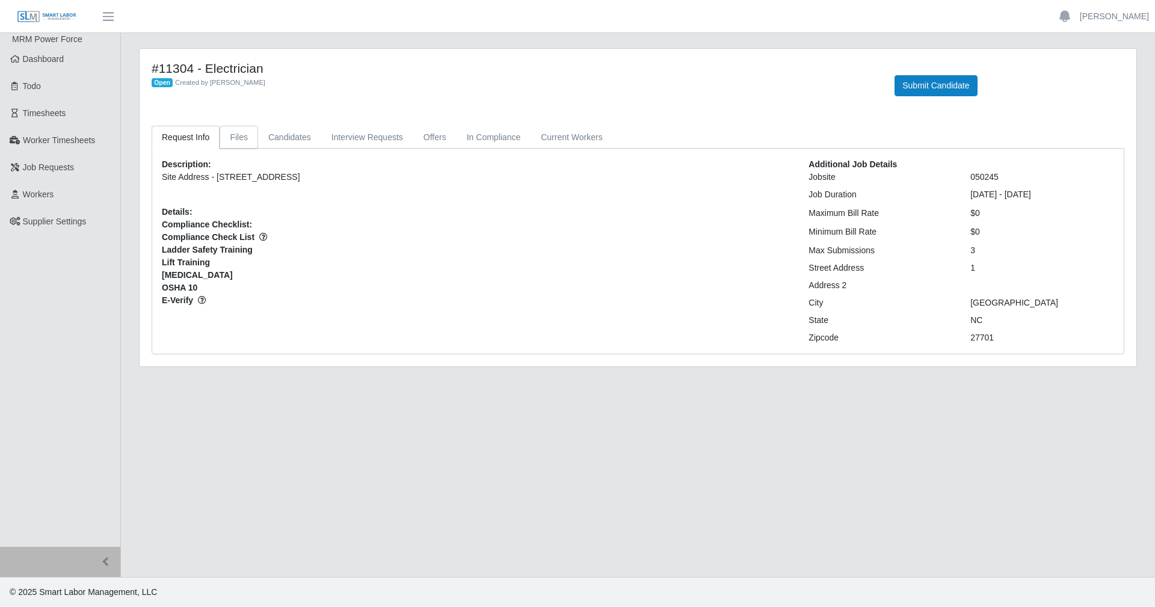
click at [240, 138] on link "Files" at bounding box center [239, 137] width 39 height 23
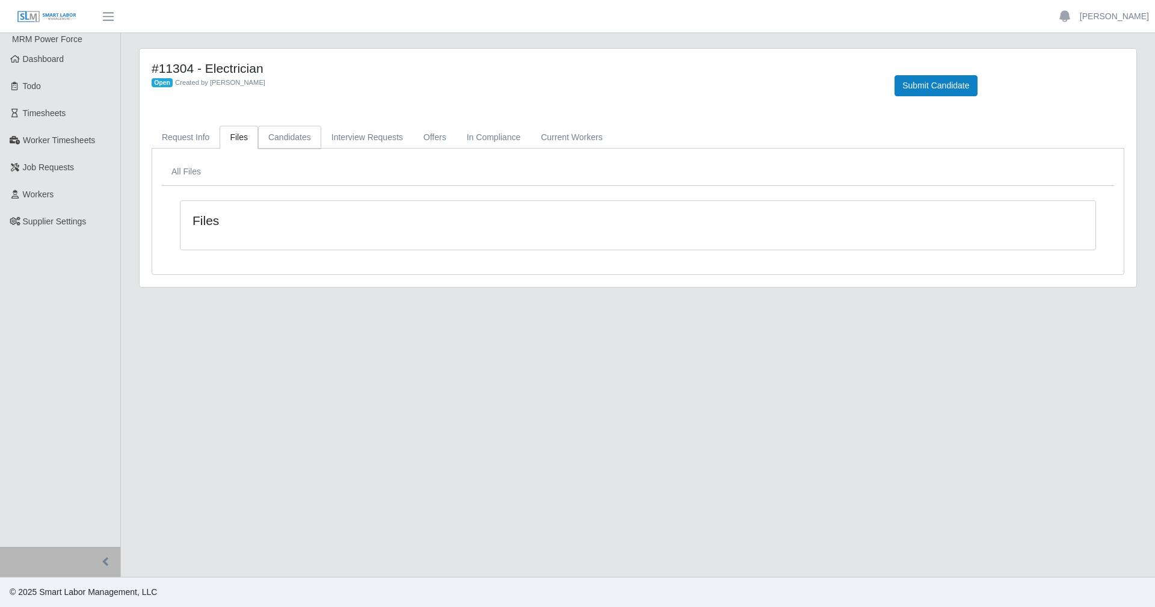
click at [270, 138] on link "Candidates" at bounding box center [289, 137] width 63 height 23
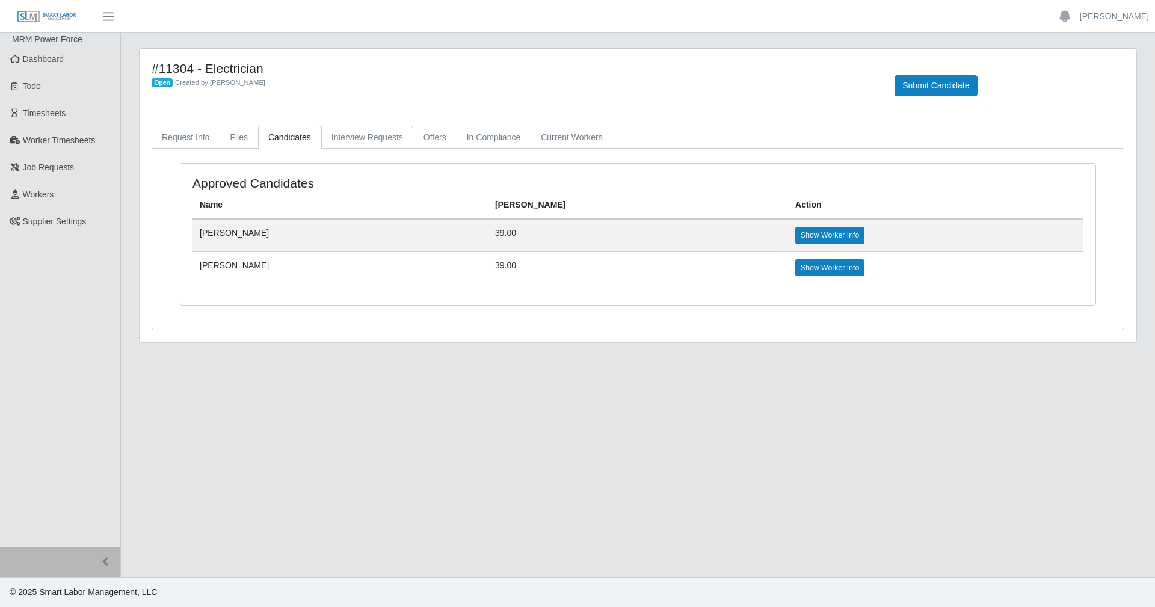
click at [348, 140] on link "Interview Requests" at bounding box center [367, 137] width 92 height 23
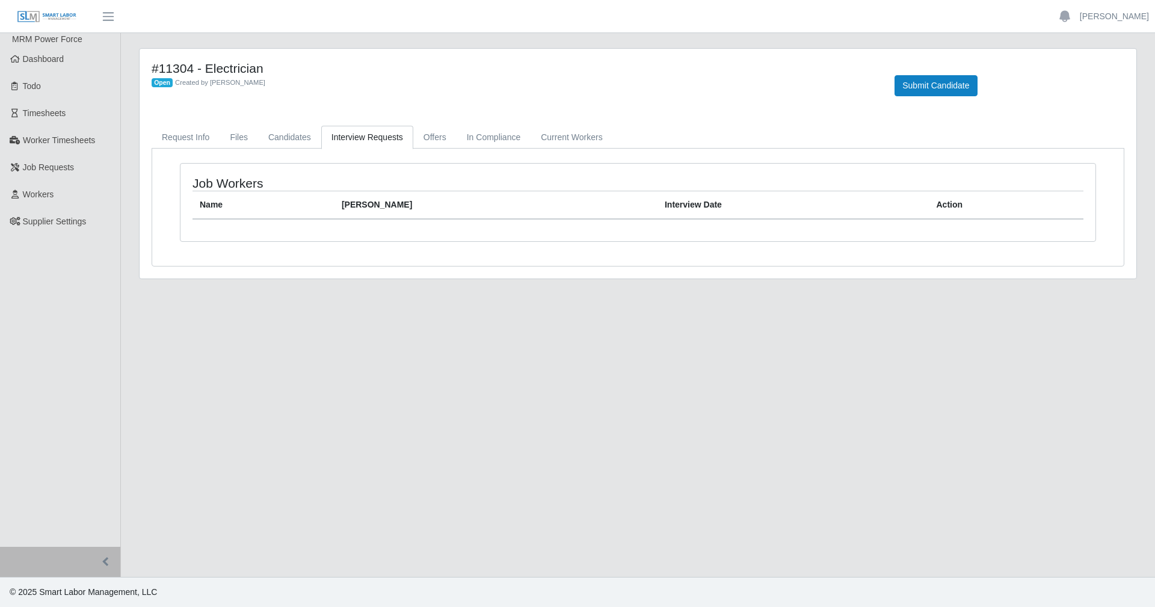
click at [348, 140] on link "Interview Requests" at bounding box center [367, 137] width 92 height 23
click at [288, 139] on link "Candidates" at bounding box center [289, 137] width 63 height 23
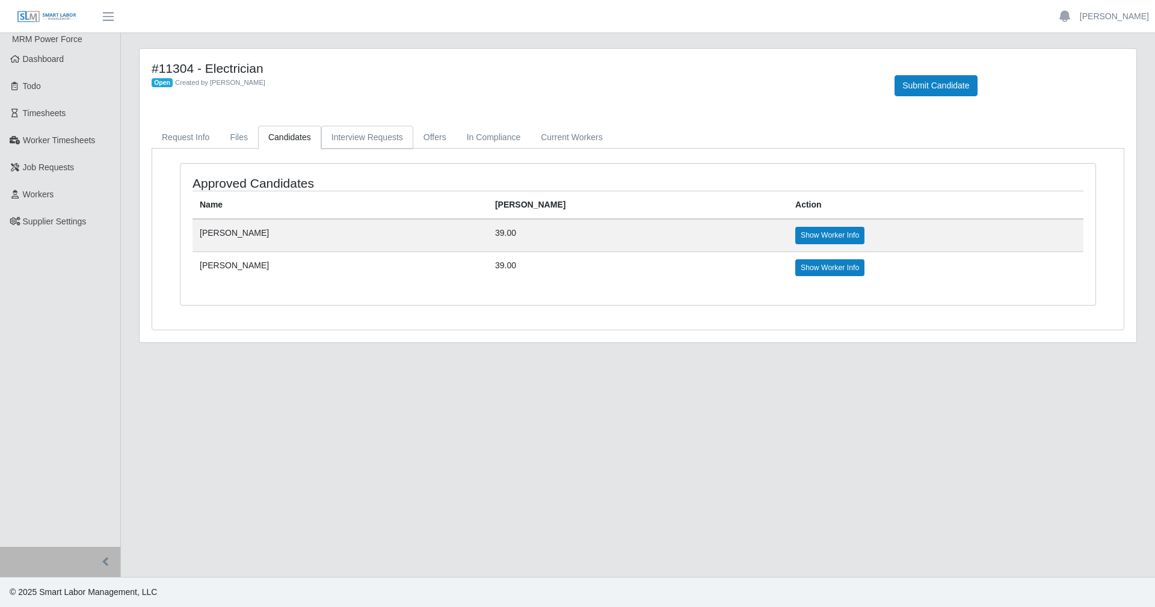
click at [345, 143] on link "Interview Requests" at bounding box center [367, 137] width 92 height 23
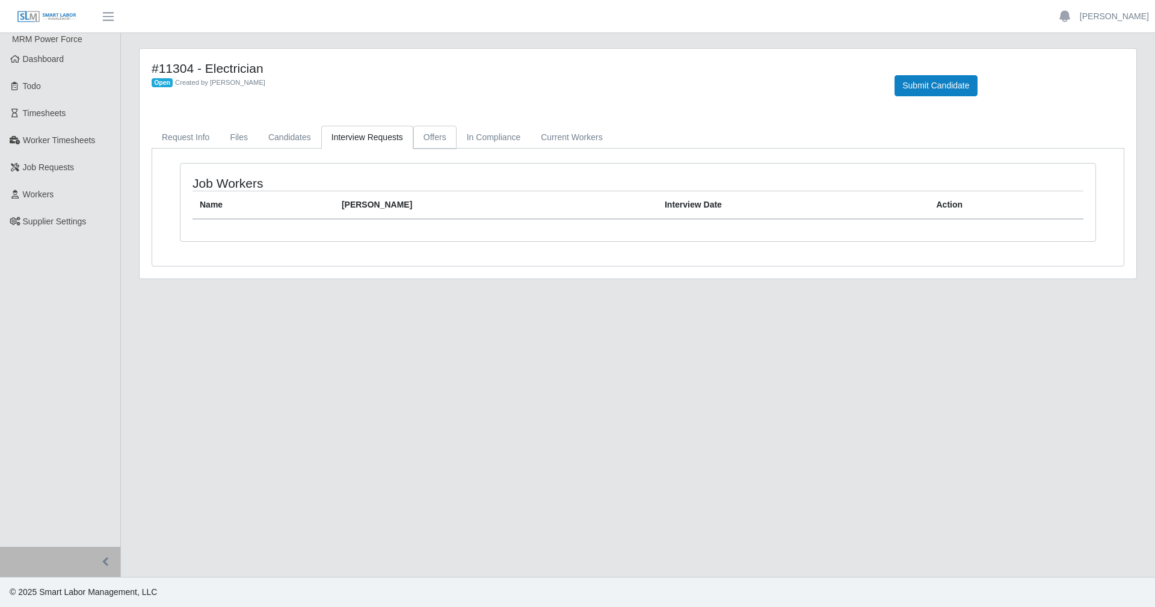
click at [425, 140] on link "Offers" at bounding box center [434, 137] width 43 height 23
click at [489, 139] on link "In Compliance" at bounding box center [494, 137] width 75 height 23
click at [551, 138] on link "Current Workers" at bounding box center [572, 137] width 82 height 23
click at [425, 130] on link "Offers" at bounding box center [434, 137] width 43 height 23
click at [364, 138] on link "Interview Requests" at bounding box center [367, 137] width 92 height 23
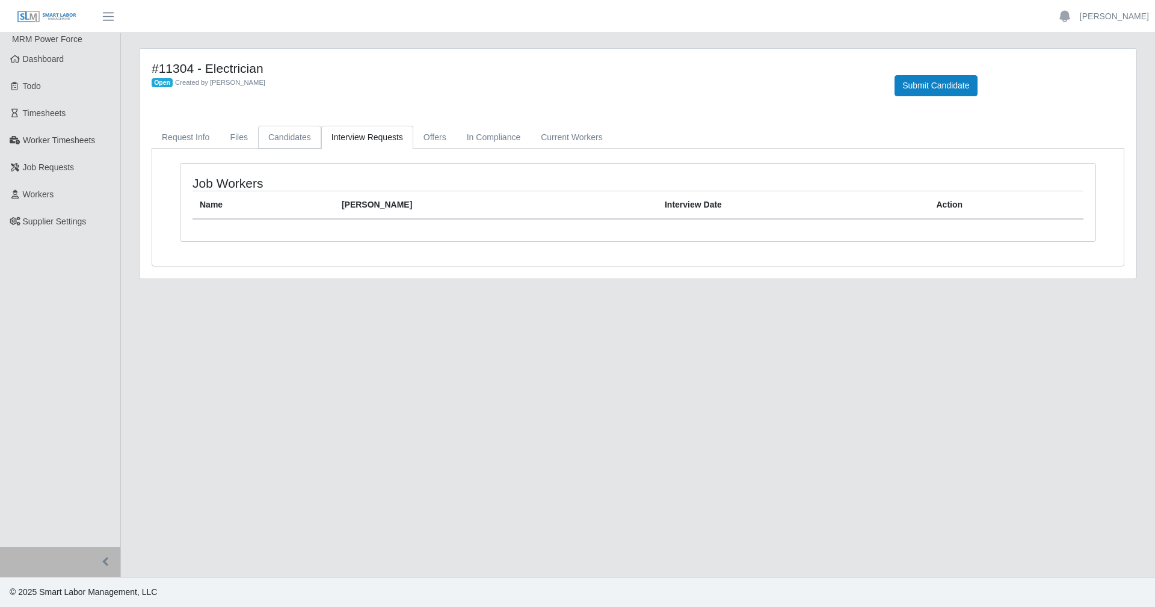
click at [298, 143] on link "Candidates" at bounding box center [289, 137] width 63 height 23
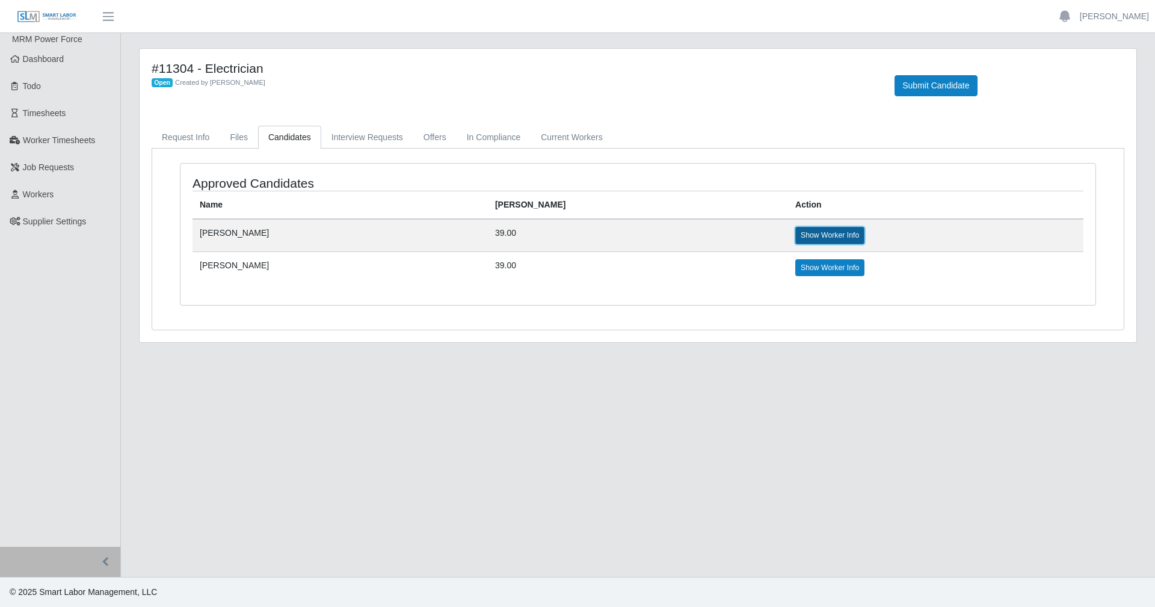
click at [795, 236] on link "Show Worker Info" at bounding box center [829, 235] width 69 height 17
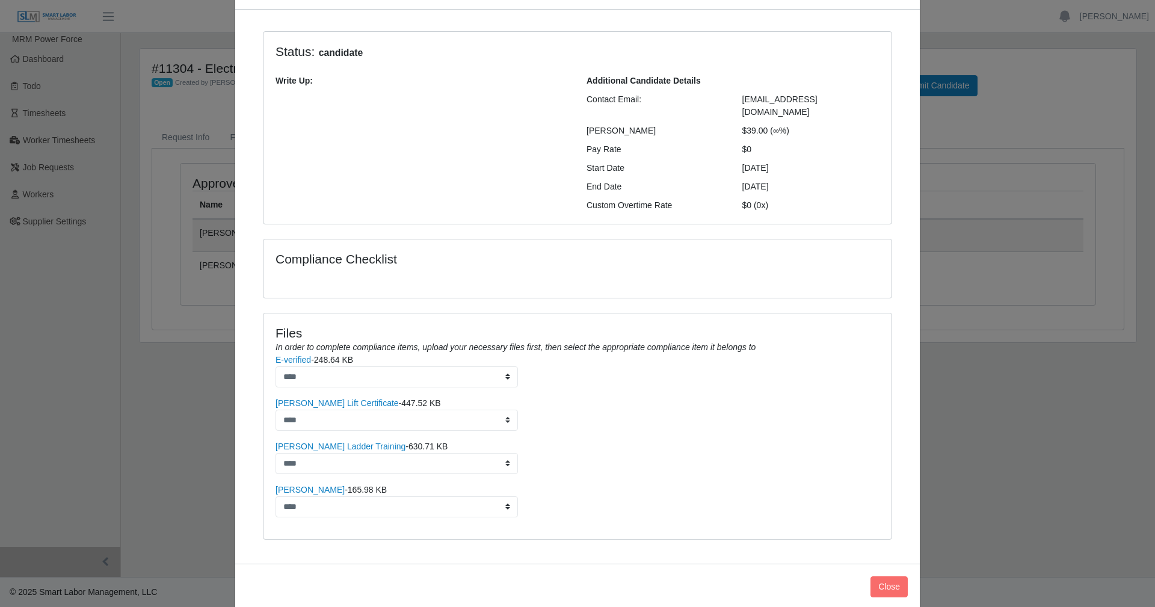
scroll to position [79, 0]
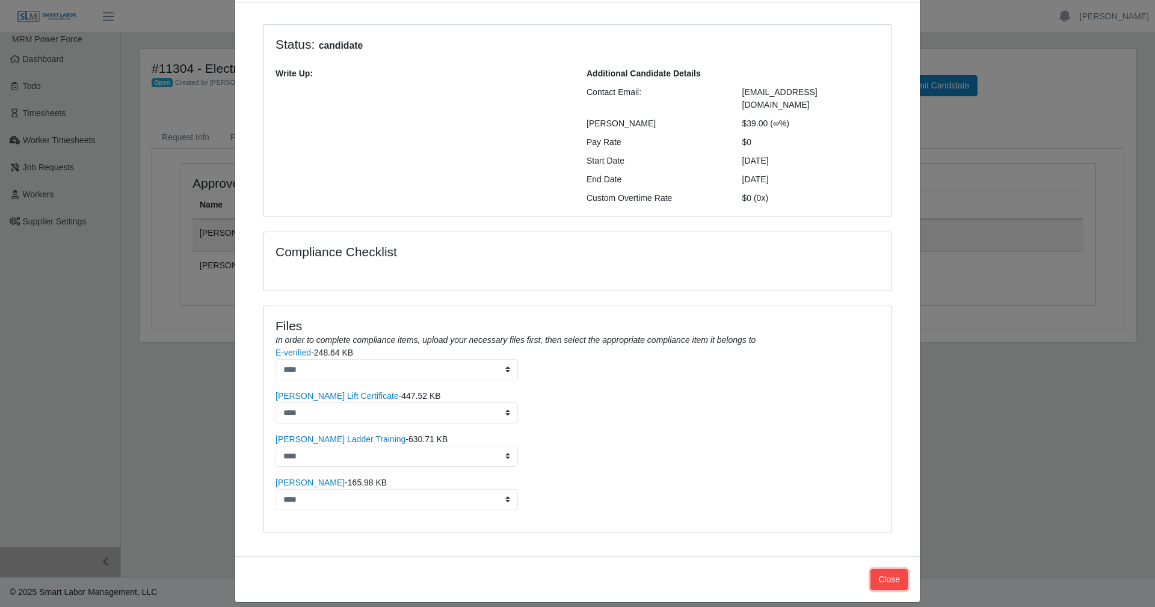
click at [881, 569] on button "Close" at bounding box center [889, 579] width 37 height 21
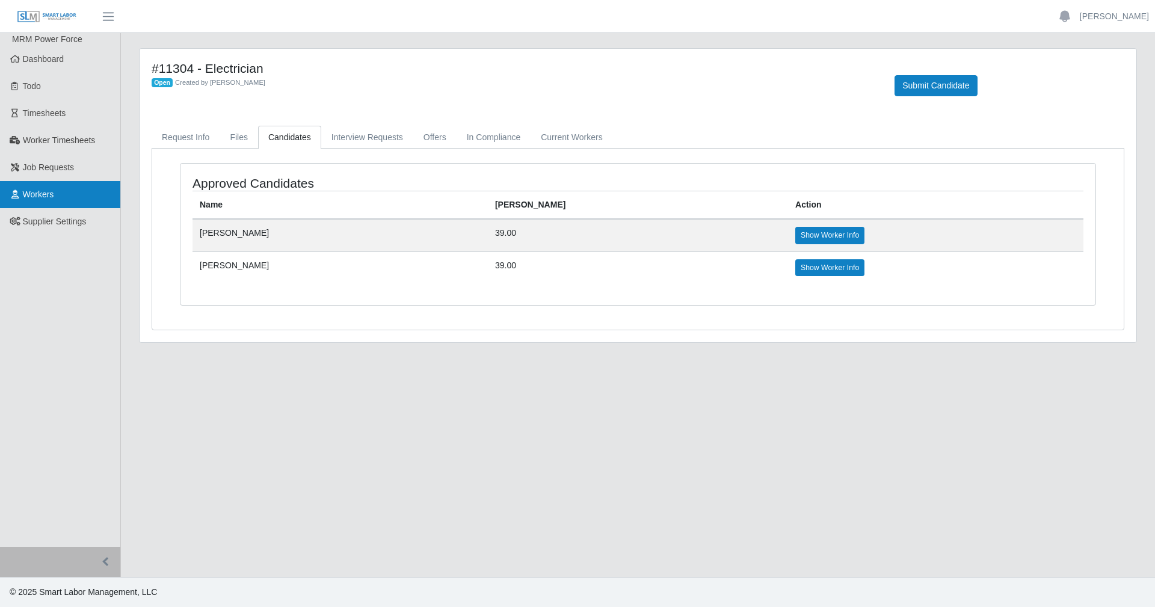
click at [45, 188] on link "Workers" at bounding box center [60, 194] width 120 height 27
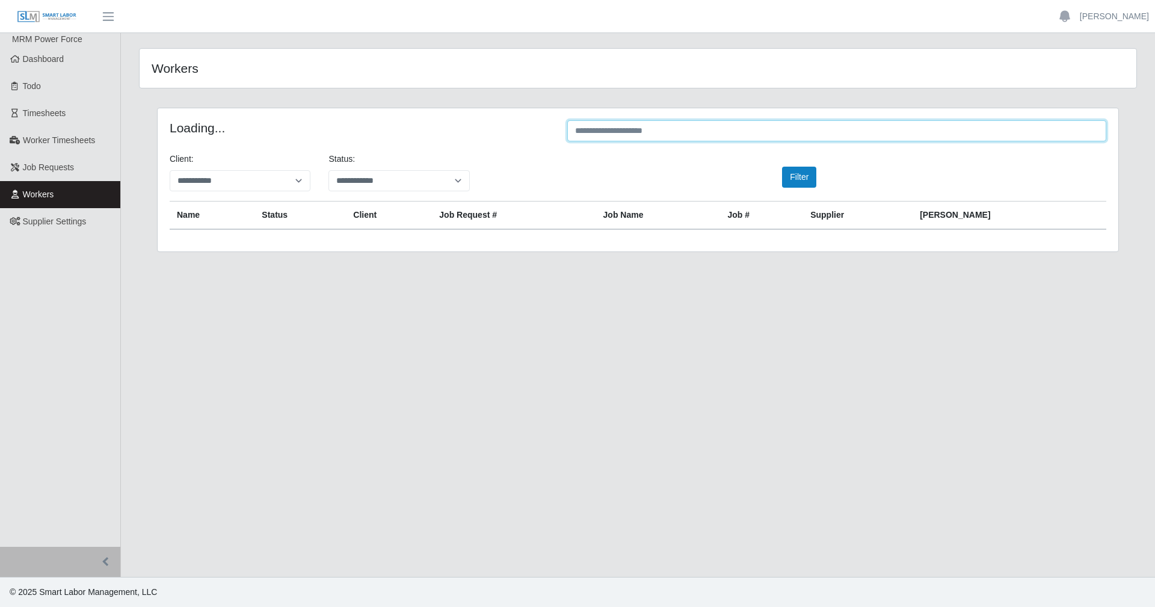
click at [789, 129] on input "text" at bounding box center [836, 130] width 539 height 21
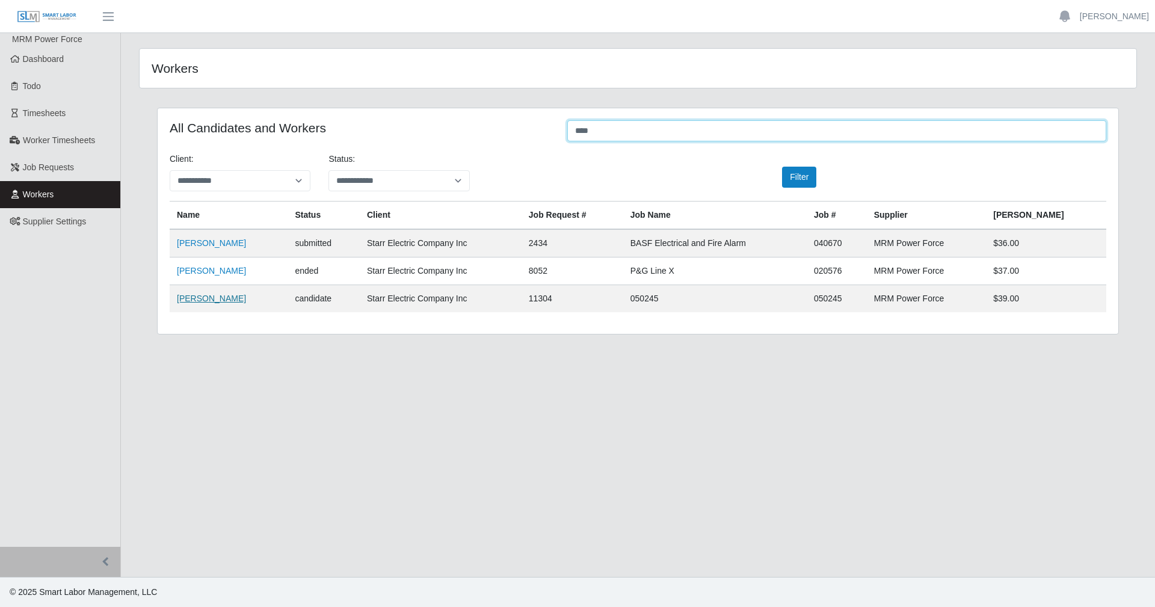
type input "****"
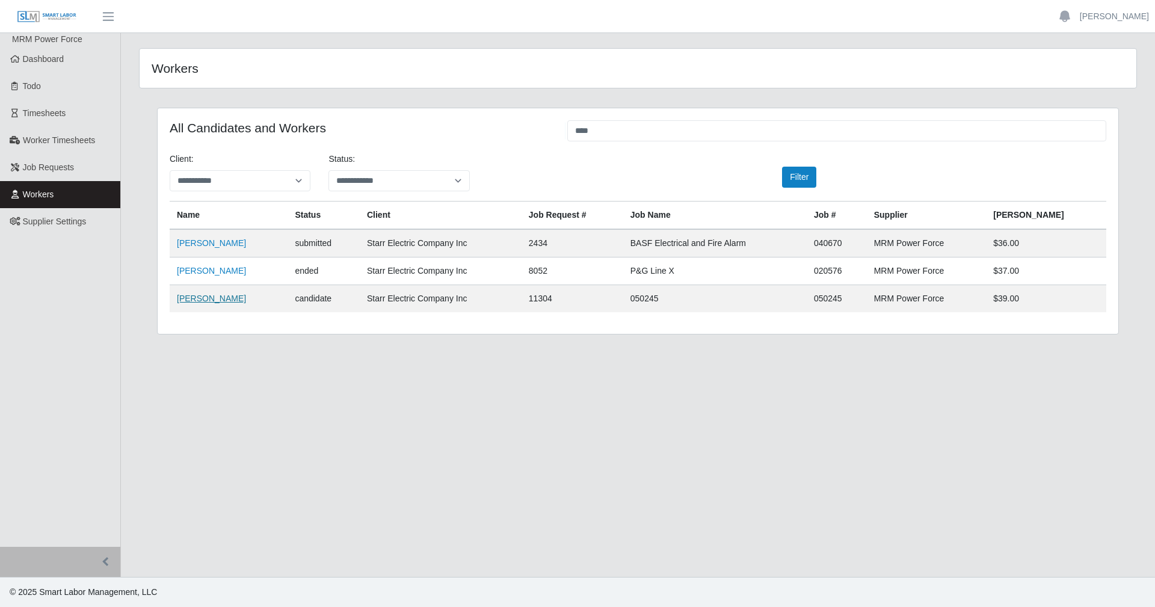
click at [193, 300] on link "[PERSON_NAME]" at bounding box center [211, 299] width 69 height 10
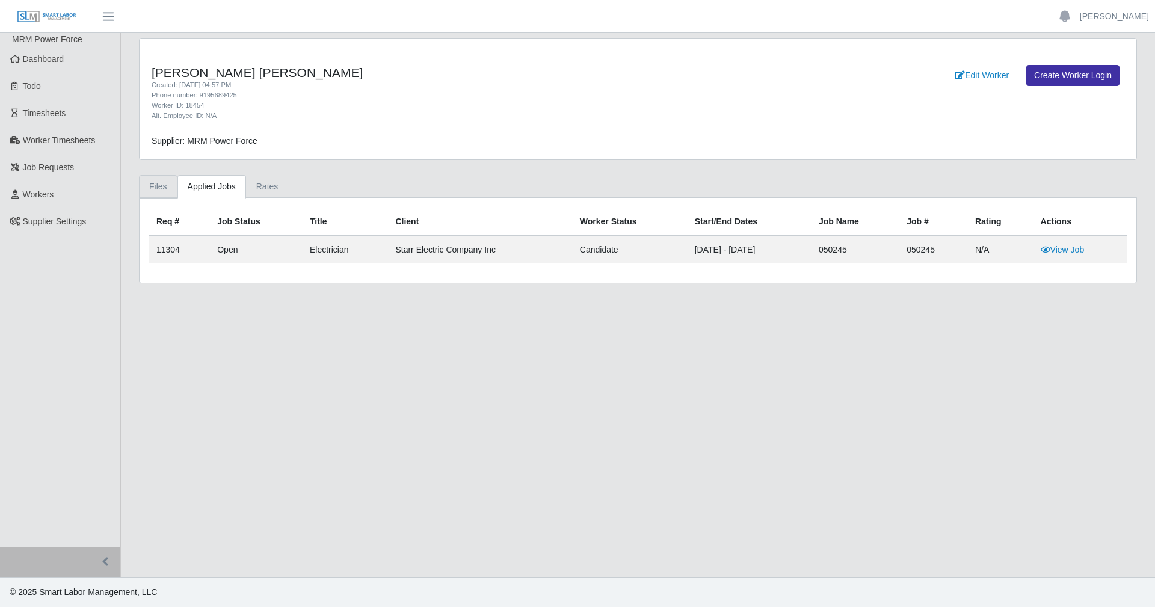
click at [159, 181] on link "Files" at bounding box center [158, 186] width 39 height 23
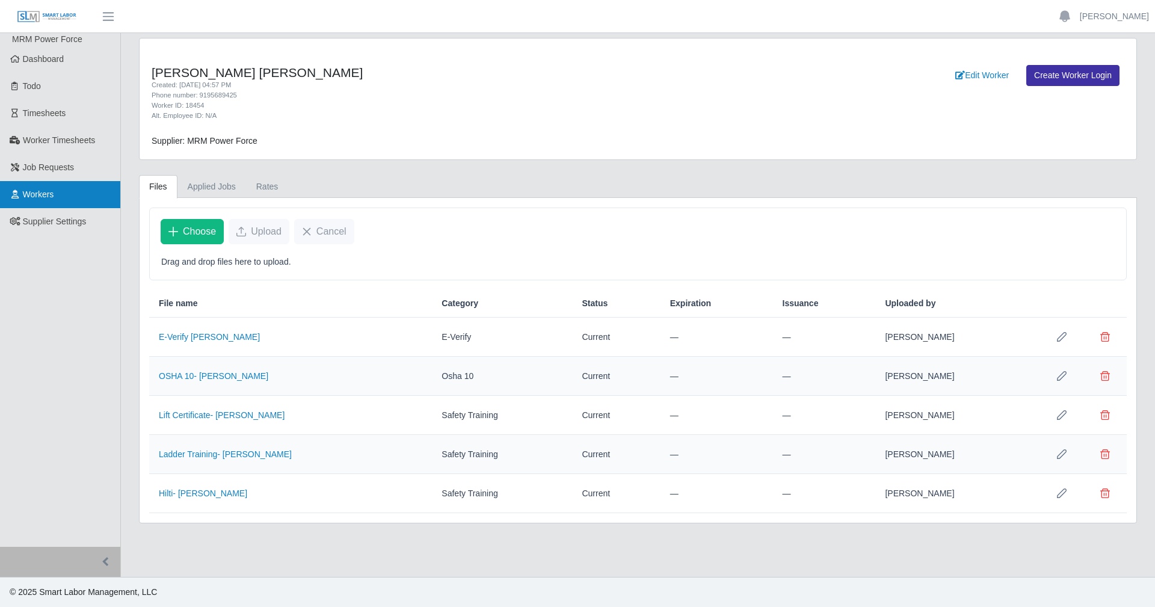
click at [44, 194] on span "Workers" at bounding box center [38, 195] width 31 height 10
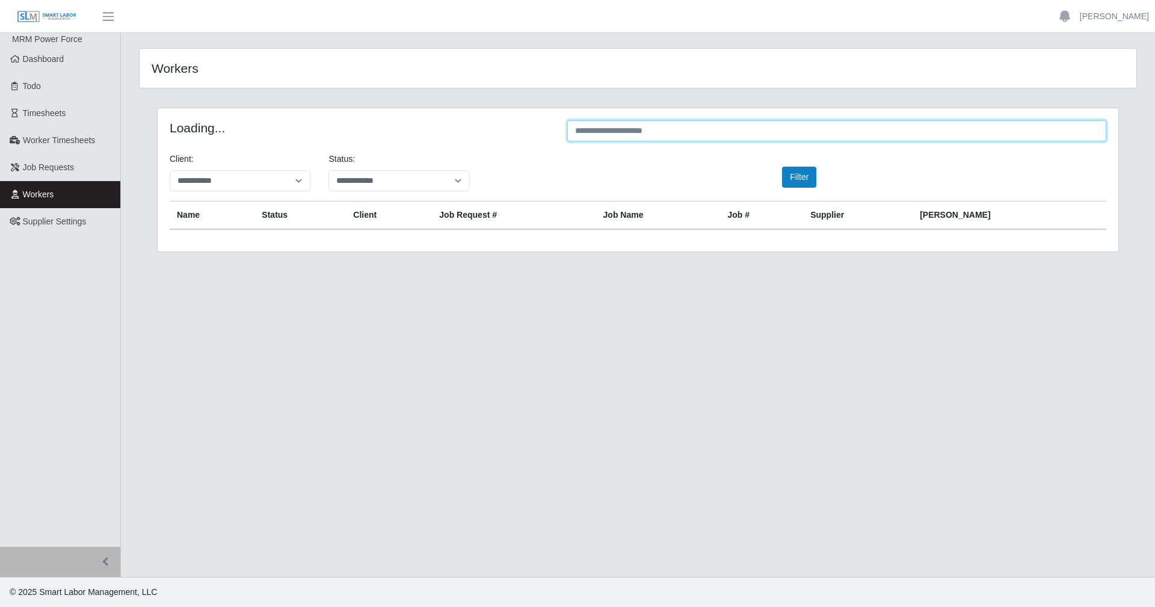
click at [613, 125] on input "text" at bounding box center [836, 130] width 539 height 21
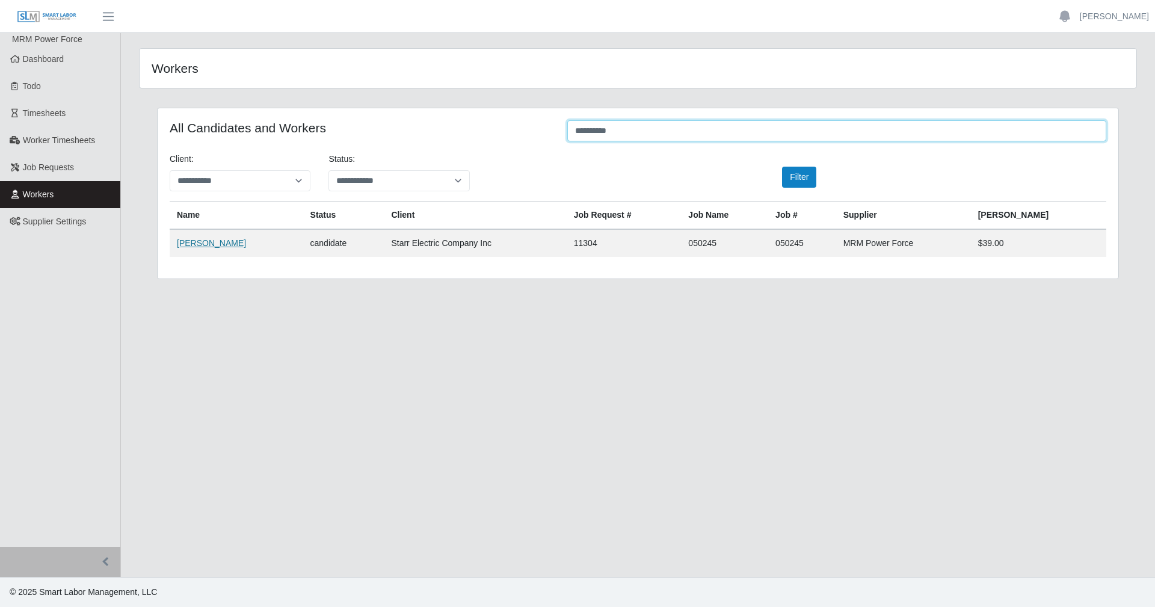
type input "**********"
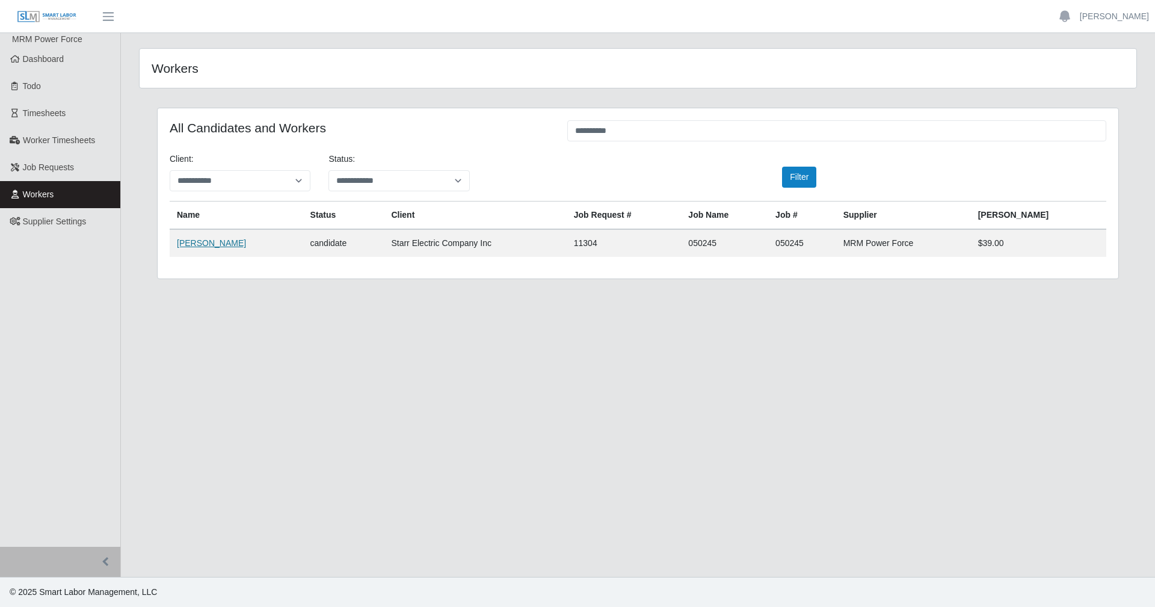
click at [194, 244] on link "[PERSON_NAME]" at bounding box center [211, 243] width 69 height 10
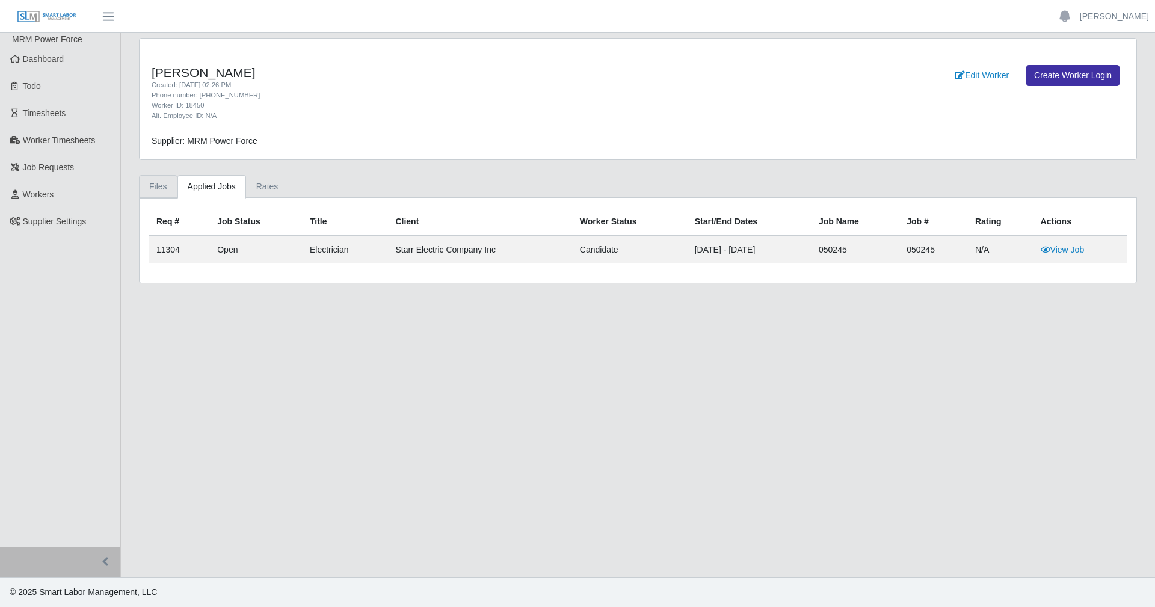
click at [160, 189] on link "Files" at bounding box center [158, 186] width 39 height 23
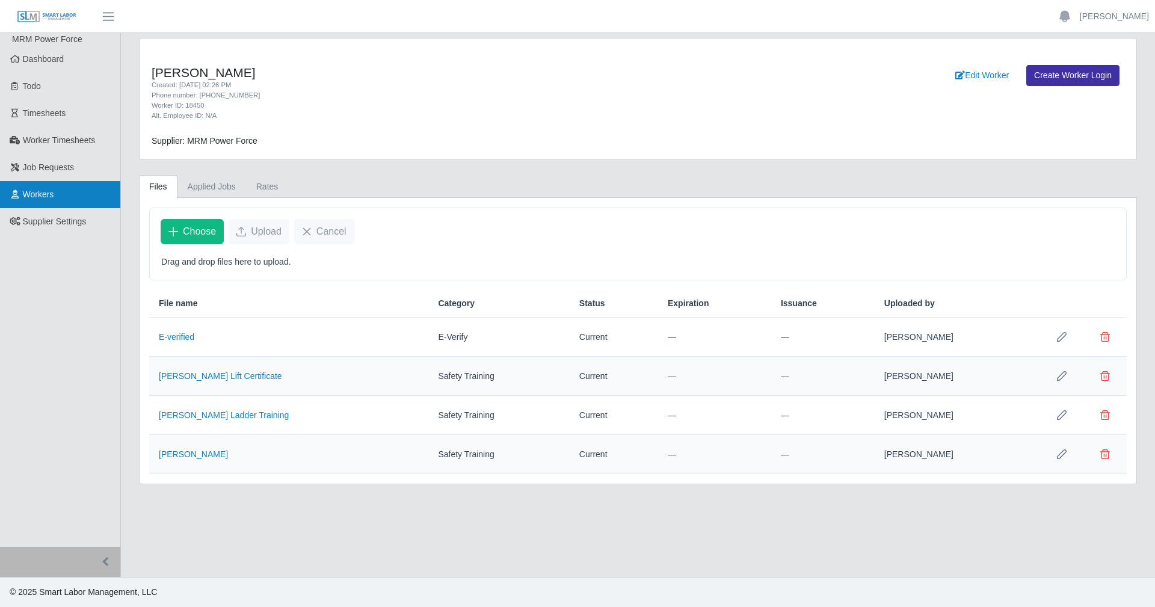
click at [78, 188] on link "Workers" at bounding box center [60, 194] width 120 height 27
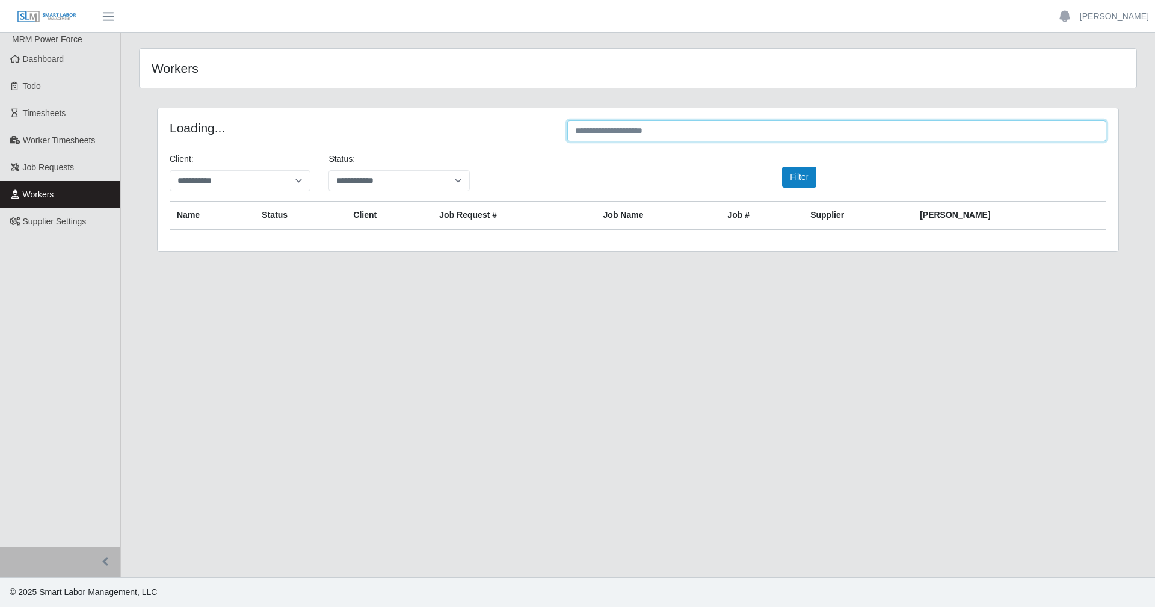
click at [674, 134] on input "text" at bounding box center [836, 130] width 539 height 21
type input "**********"
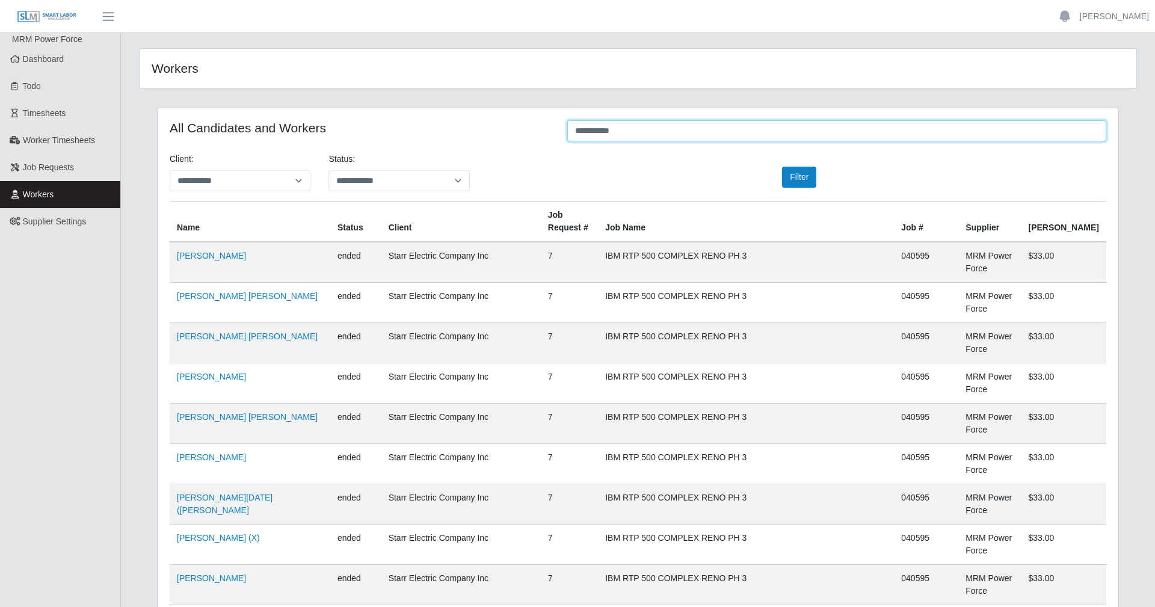
click at [628, 134] on input "**********" at bounding box center [836, 130] width 539 height 21
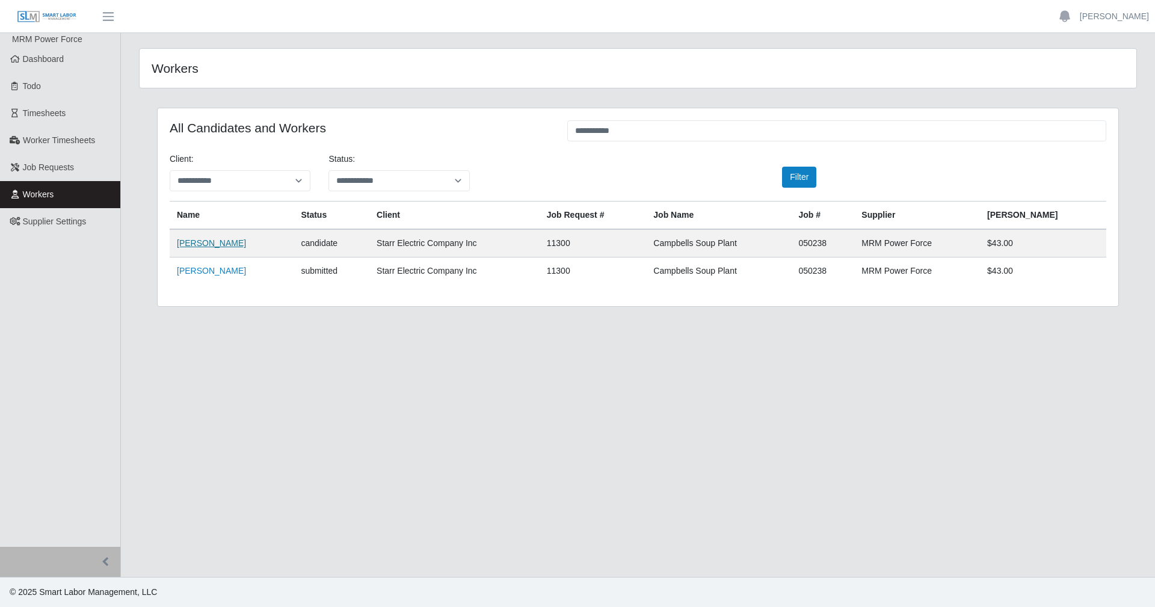
click at [200, 247] on link "Raul Flores" at bounding box center [211, 243] width 69 height 10
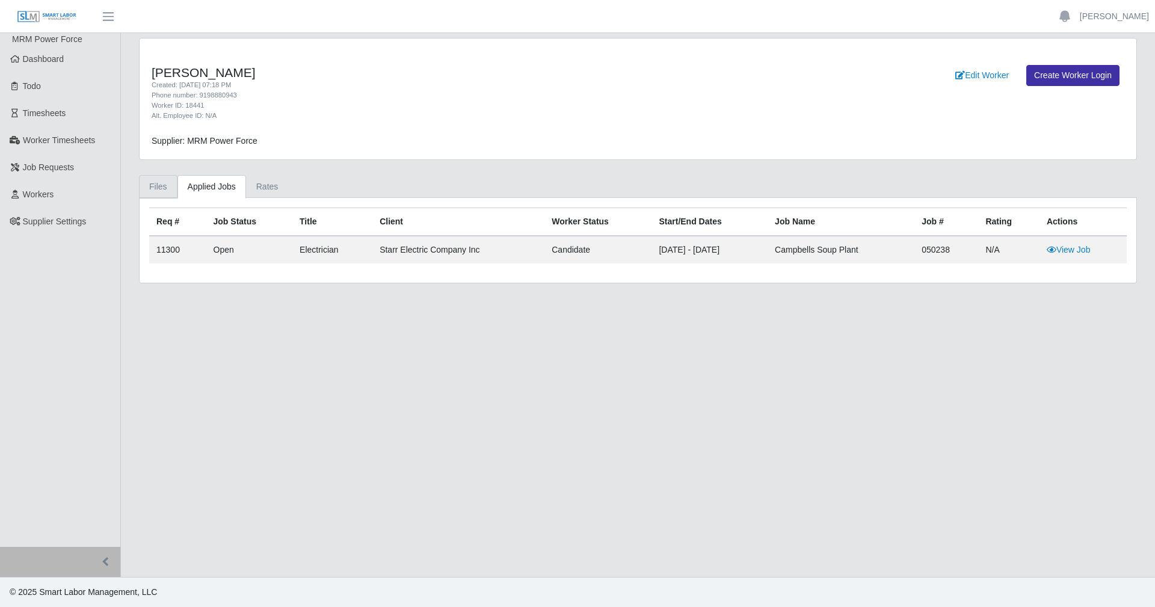
click at [150, 182] on link "Files" at bounding box center [158, 186] width 39 height 23
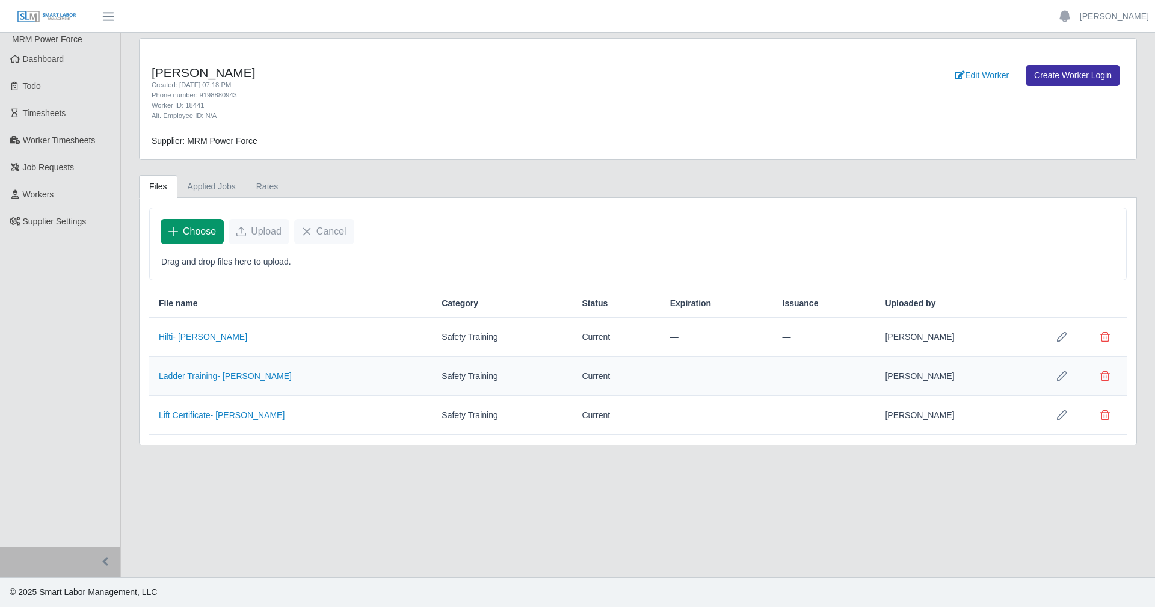
click at [211, 242] on button "Choose" at bounding box center [192, 231] width 63 height 25
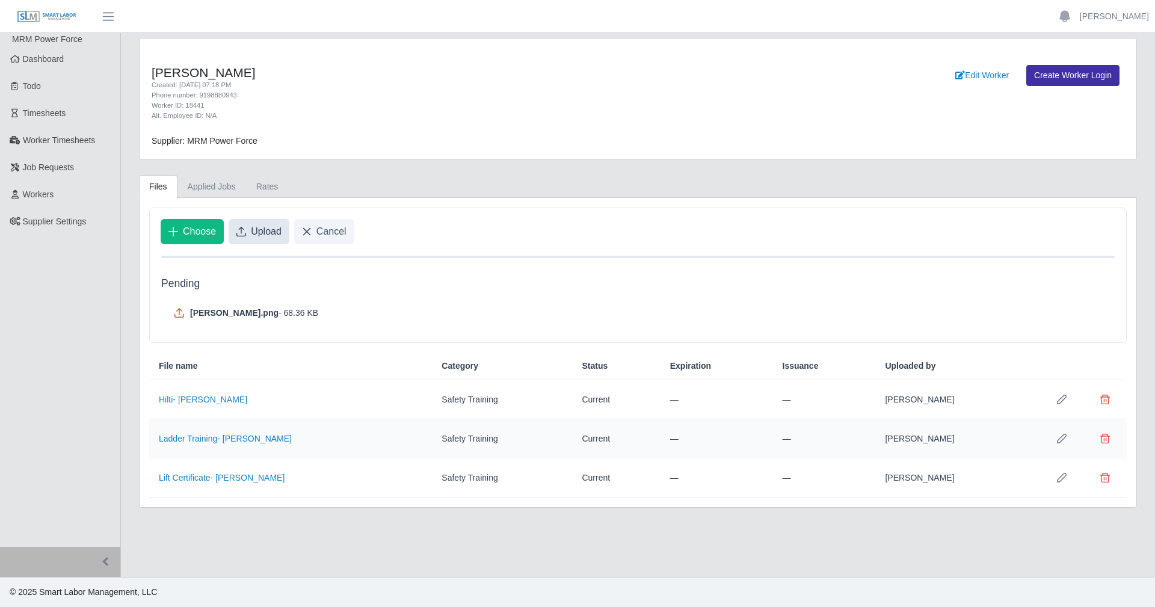
click at [248, 233] on button "Upload" at bounding box center [259, 231] width 61 height 25
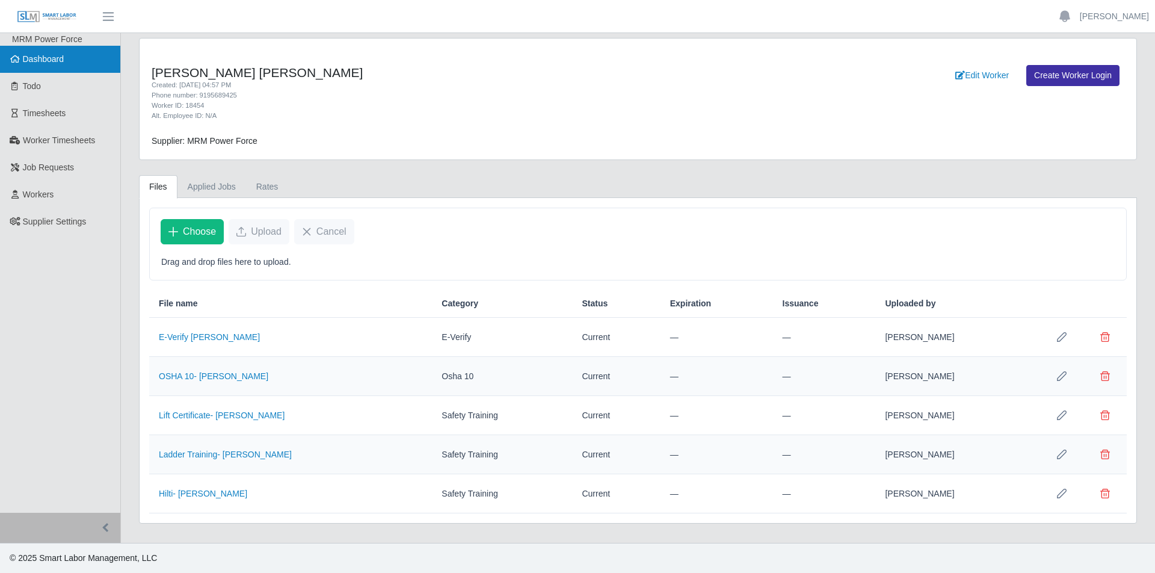
click at [52, 66] on link "Dashboard" at bounding box center [60, 59] width 120 height 27
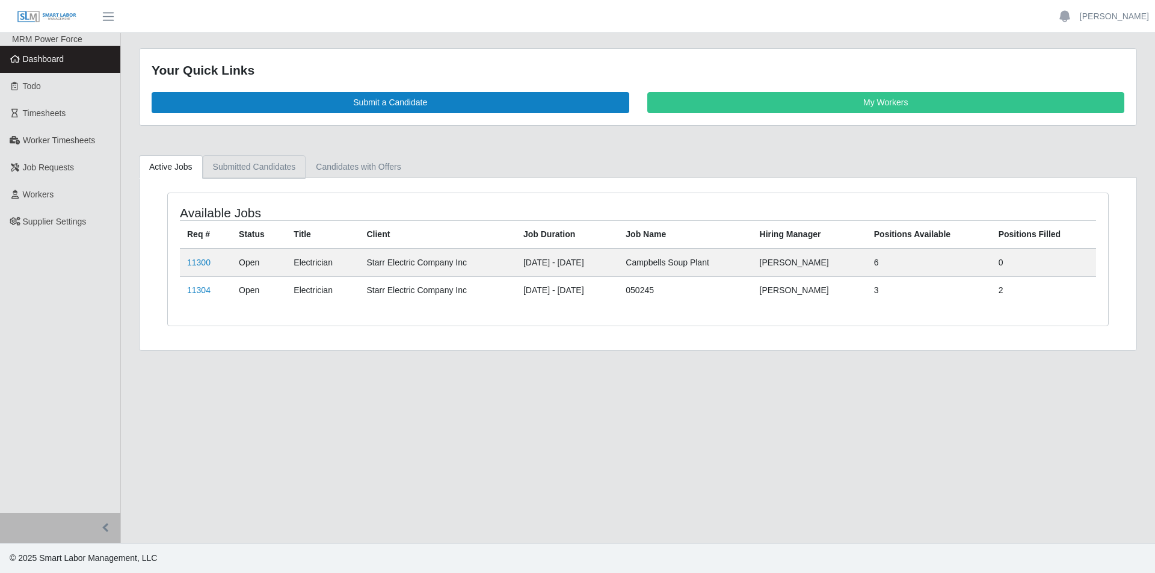
click at [269, 176] on link "Submitted Candidates" at bounding box center [254, 166] width 103 height 23
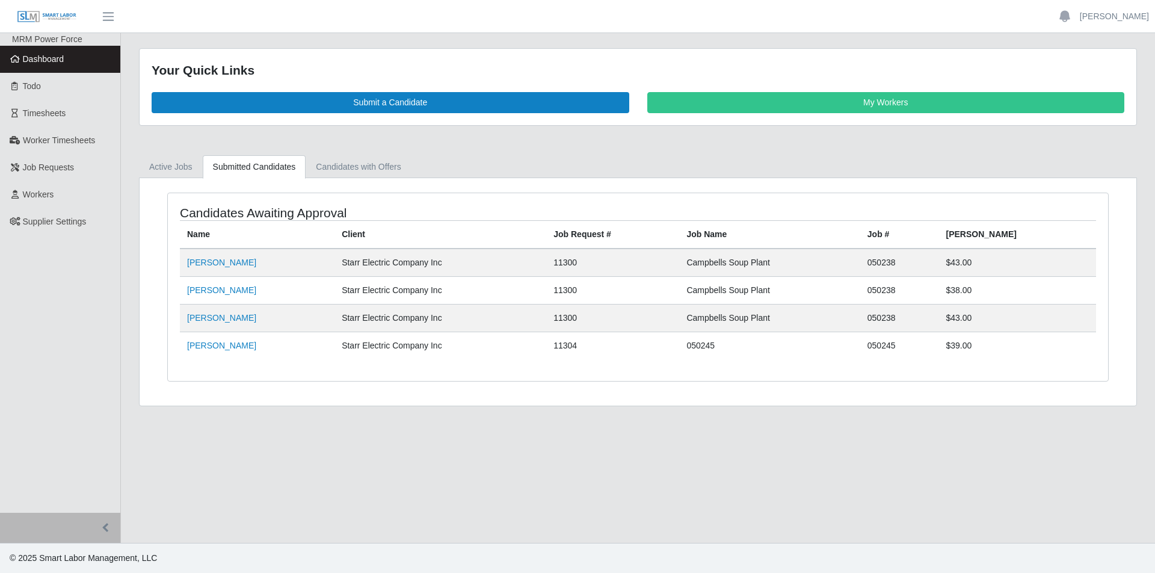
click at [336, 180] on div "Candidates Awaiting Approval Name Client Job Request # Job Name Job # Bill Rate…" at bounding box center [638, 291] width 997 height 227
click at [339, 170] on link "Candidates with Offers" at bounding box center [358, 166] width 105 height 23
